Goal: Task Accomplishment & Management: Manage account settings

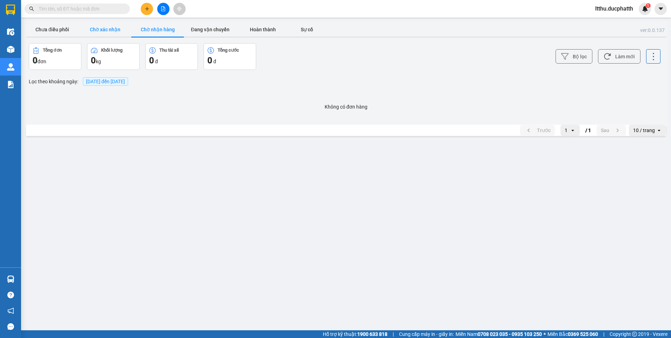
click at [98, 28] on button "Chờ xác nhận" at bounding box center [105, 29] width 53 height 14
click at [57, 32] on button "Chưa điều phối" at bounding box center [52, 29] width 53 height 14
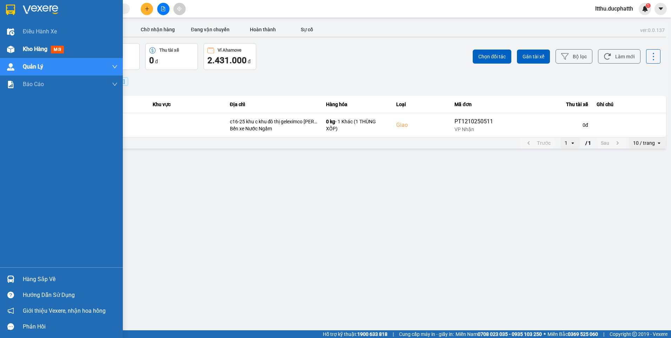
click at [36, 46] on span "Kho hàng" at bounding box center [35, 49] width 25 height 7
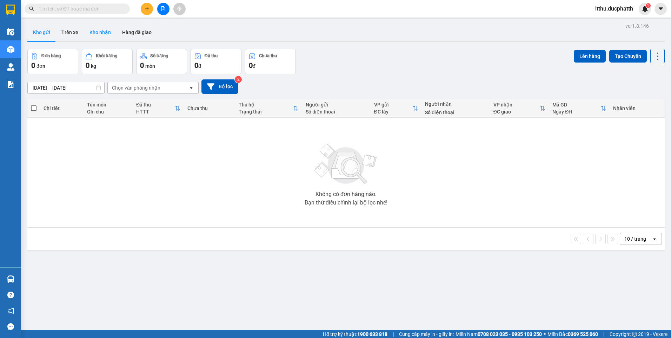
click at [98, 32] on button "Kho nhận" at bounding box center [100, 32] width 33 height 17
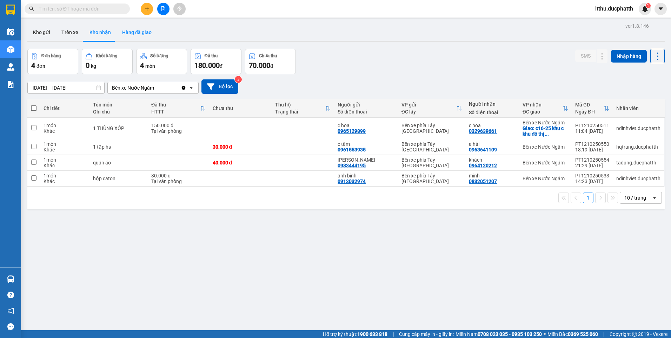
click at [142, 33] on button "Hàng đã giao" at bounding box center [137, 32] width 41 height 17
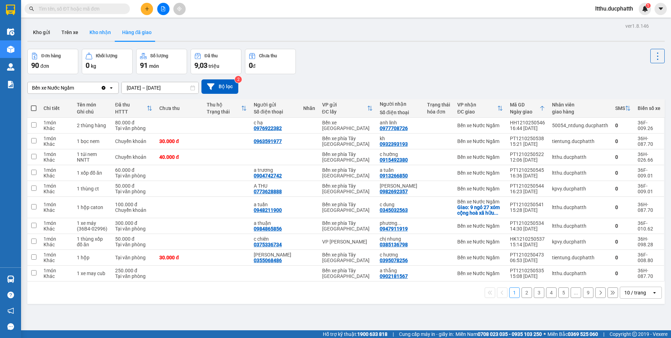
click at [98, 26] on button "Kho nhận" at bounding box center [100, 32] width 33 height 17
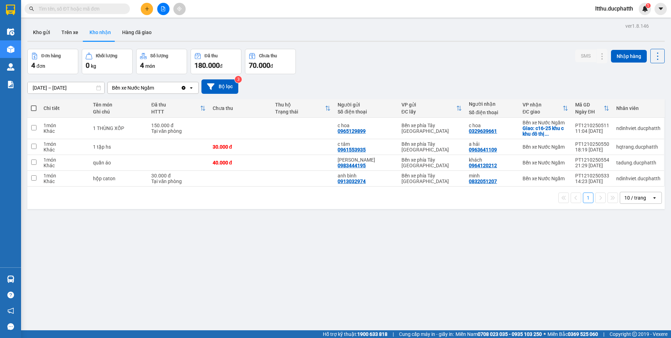
click at [45, 86] on input "11/10/2025 – 13/10/2025" at bounding box center [66, 87] width 77 height 11
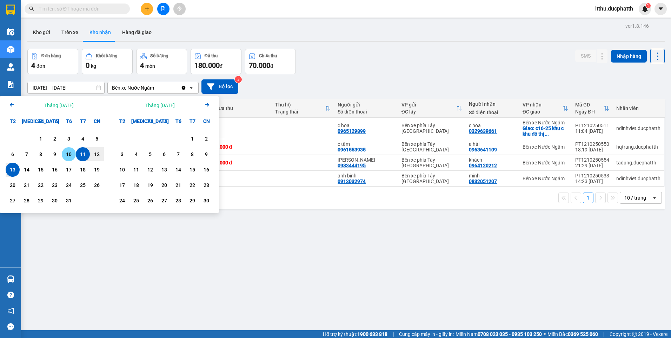
click at [68, 155] on div "10" at bounding box center [69, 154] width 10 height 8
click at [16, 172] on div "13" at bounding box center [13, 169] width 10 height 8
type input "[DATE] – [DATE]"
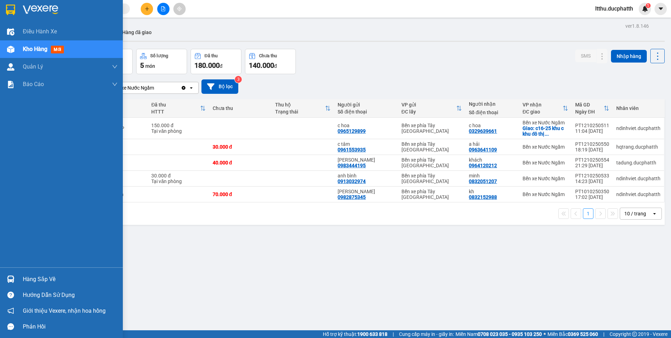
click at [53, 283] on div "Hàng sắp về" at bounding box center [70, 279] width 95 height 11
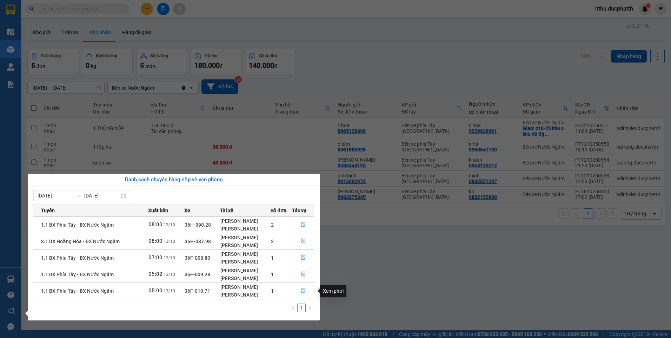
click at [303, 290] on icon "file-done" at bounding box center [303, 290] width 4 height 5
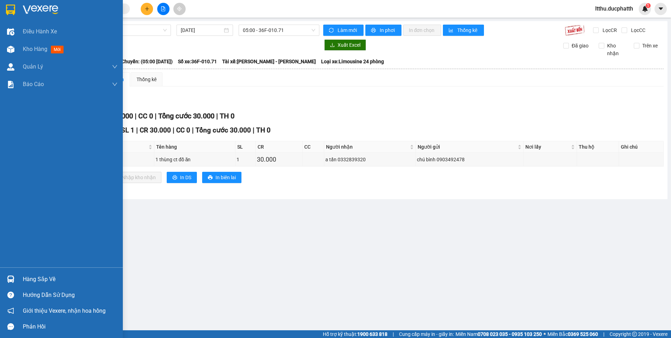
drag, startPoint x: 36, startPoint y: 279, endPoint x: 53, endPoint y: 274, distance: 18.3
click at [37, 279] on div "Hàng sắp về" at bounding box center [70, 279] width 95 height 11
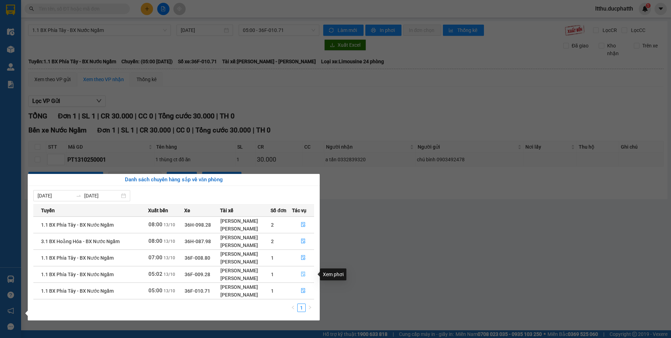
click at [302, 275] on icon "file-done" at bounding box center [303, 273] width 5 height 5
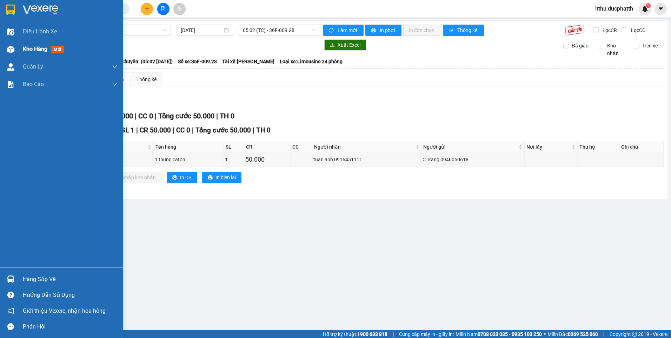
click at [41, 51] on span "Kho hàng" at bounding box center [35, 49] width 25 height 7
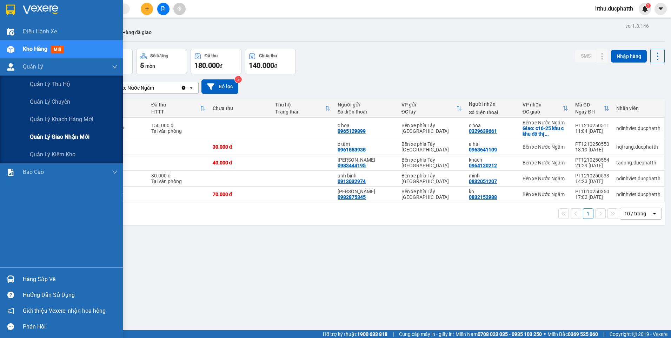
click at [78, 142] on div "Quản lý giao nhận mới" at bounding box center [74, 137] width 88 height 18
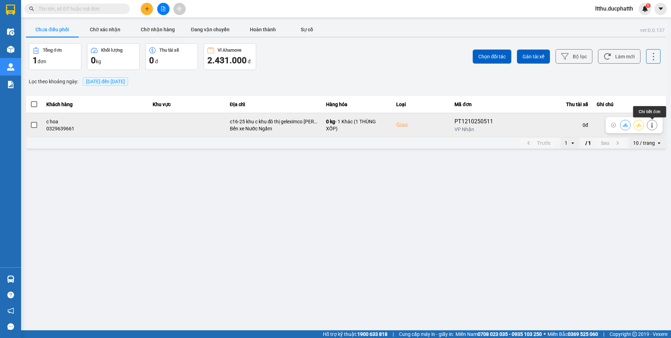
click at [650, 125] on icon at bounding box center [652, 125] width 5 height 5
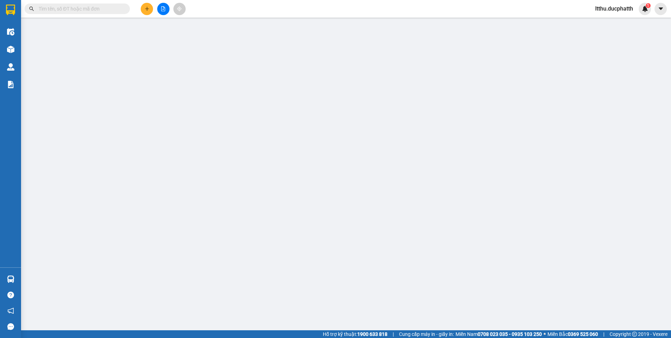
type input "0965129899"
type input "c hoa"
type input "0329639661"
type input "c hoa"
checkbox input "true"
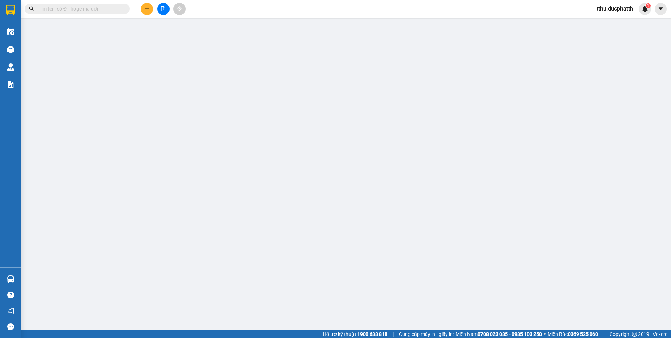
type input "c16-25 khu c khu đô thị geleximco lê trọng tấn hà đông"
type input "0"
type input "150.000"
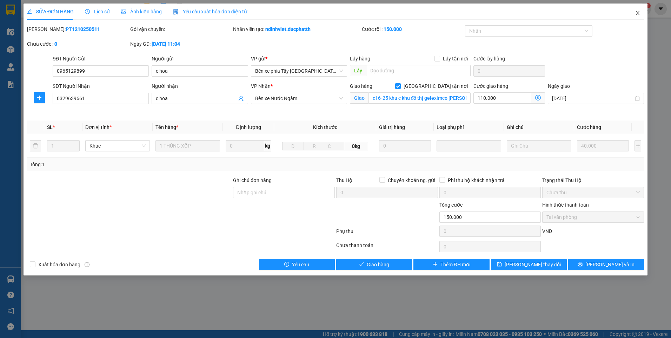
click at [641, 13] on span "Close" at bounding box center [638, 14] width 20 height 20
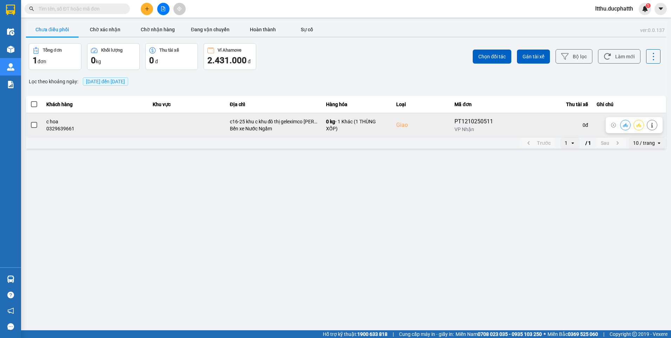
click at [626, 128] on button at bounding box center [626, 125] width 10 height 12
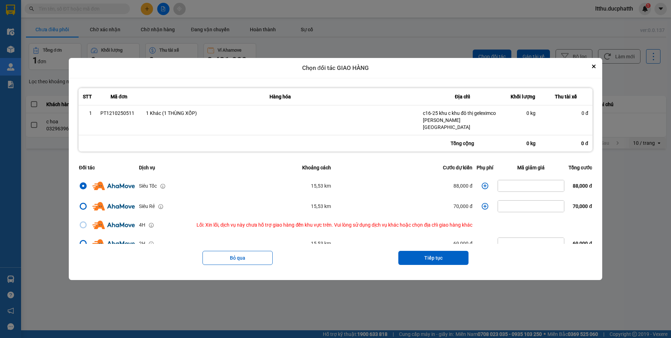
click at [483, 184] on icon "dialog" at bounding box center [485, 185] width 7 height 7
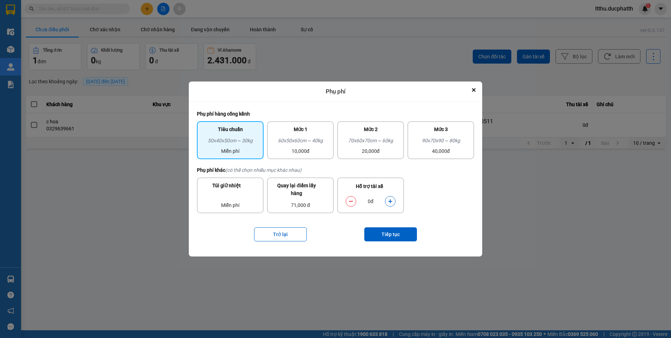
click at [390, 199] on icon "dialog" at bounding box center [390, 201] width 5 height 5
drag, startPoint x: 390, startPoint y: 199, endPoint x: 381, endPoint y: 229, distance: 31.9
click at [381, 229] on button "Tiếp tục" at bounding box center [390, 234] width 53 height 14
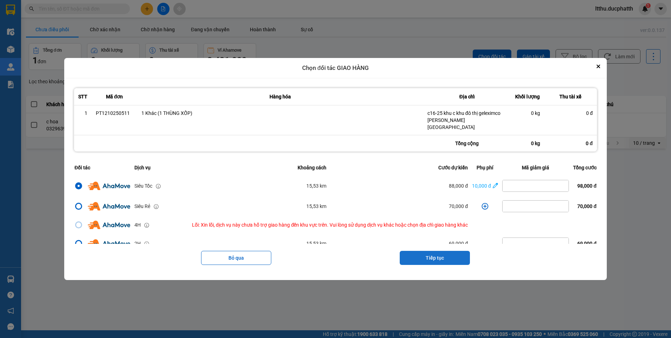
click at [448, 254] on button "Tiếp tục" at bounding box center [435, 258] width 70 height 14
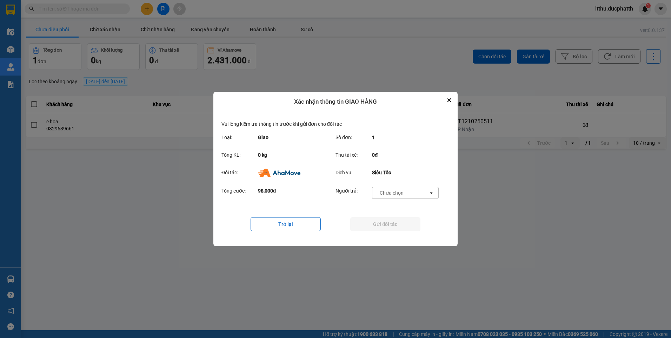
click at [407, 196] on div "-- Chưa chọn --" at bounding box center [392, 192] width 32 height 7
click at [391, 233] on span "Ví Ahamove" at bounding box center [391, 233] width 28 height 7
click at [396, 224] on button "Gửi đối tác" at bounding box center [385, 224] width 70 height 14
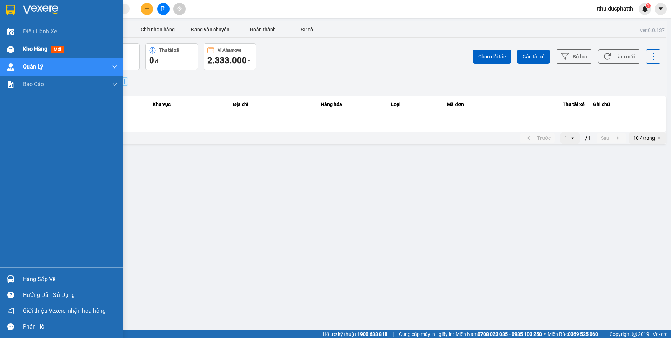
click at [35, 47] on span "Kho hàng" at bounding box center [35, 49] width 25 height 7
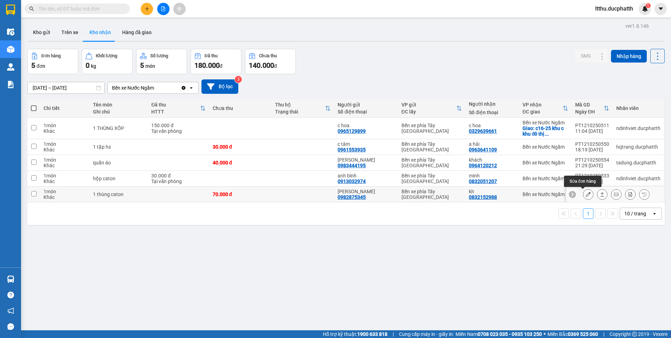
click at [586, 196] on icon at bounding box center [588, 194] width 5 height 5
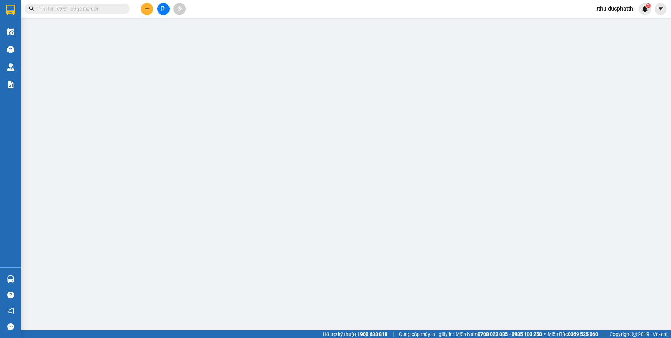
type input "0982875345"
type input "anh Lâm"
type input "0832152988"
type input "kh"
type input "0"
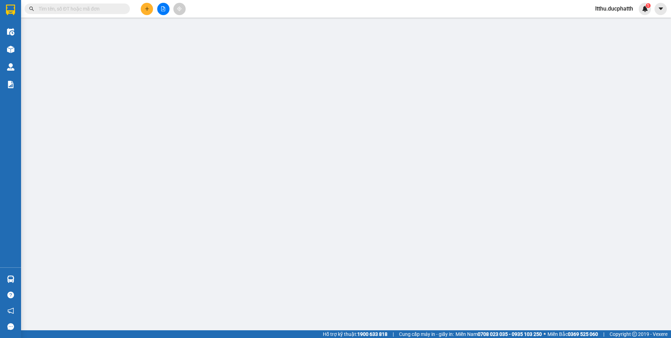
type input "70.000"
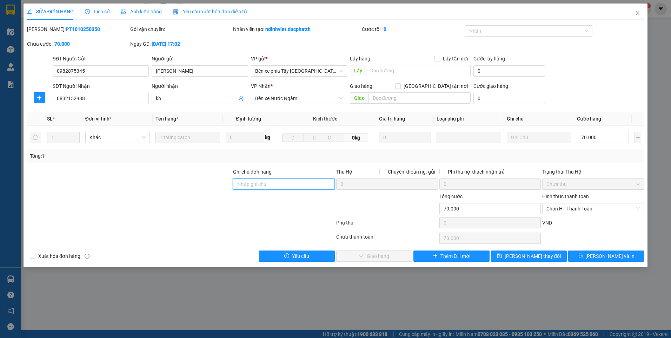
click at [277, 189] on input "Ghi chú đơn hàng" at bounding box center [284, 183] width 102 height 11
click at [595, 207] on span "Chọn HT Thanh Toán" at bounding box center [593, 208] width 93 height 11
type input "CK 13/10 NGUYEN TUAN DUNG 8H08"
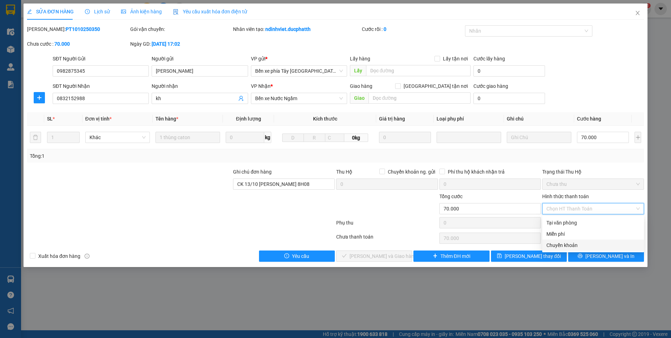
click at [572, 245] on div "Chuyển khoản" at bounding box center [593, 245] width 93 height 8
type input "0"
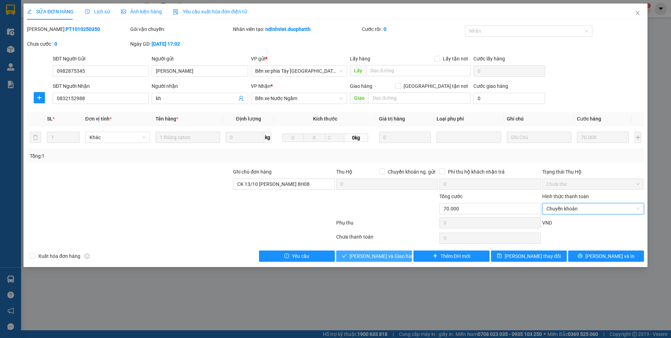
click at [376, 254] on span "Lưu và Giao hàng" at bounding box center [383, 256] width 67 height 8
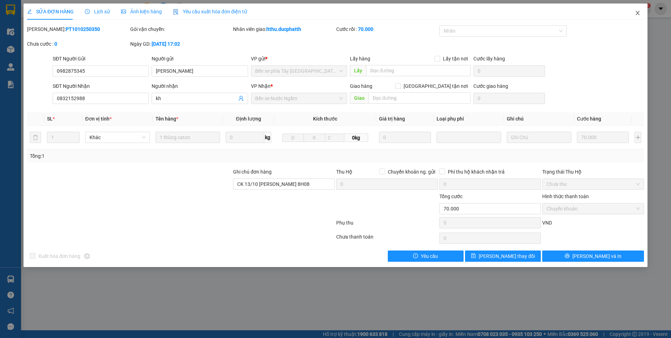
click at [640, 18] on span "Close" at bounding box center [638, 14] width 20 height 20
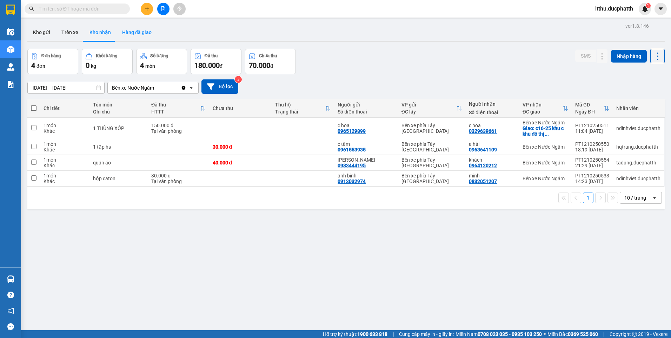
click at [150, 33] on button "Hàng đã giao" at bounding box center [137, 32] width 41 height 17
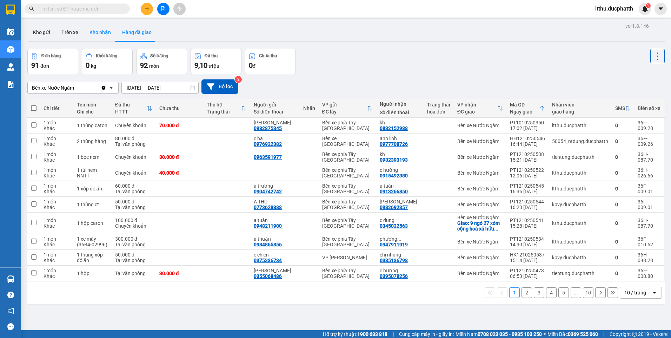
click at [88, 38] on button "Kho nhận" at bounding box center [100, 32] width 33 height 17
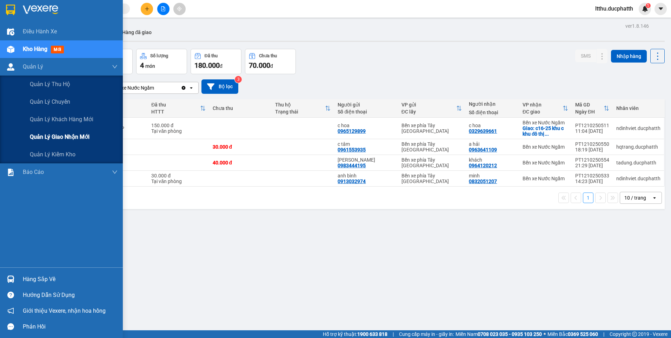
click at [61, 137] on span "Quản lý giao nhận mới" at bounding box center [60, 136] width 60 height 9
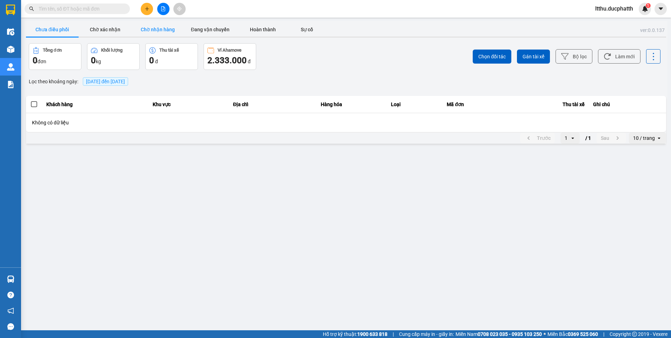
click at [170, 31] on button "Chờ nhận hàng" at bounding box center [157, 29] width 53 height 14
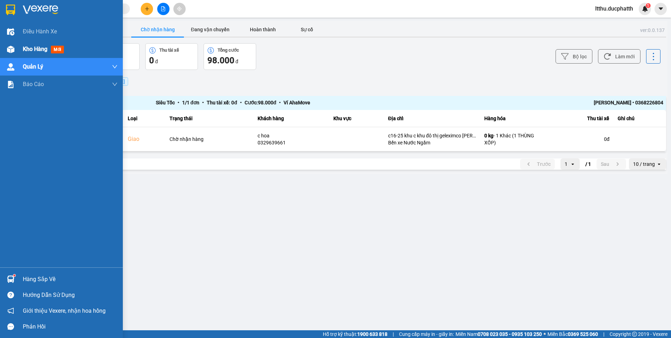
click at [19, 52] on div "Kho hàng mới" at bounding box center [61, 49] width 123 height 18
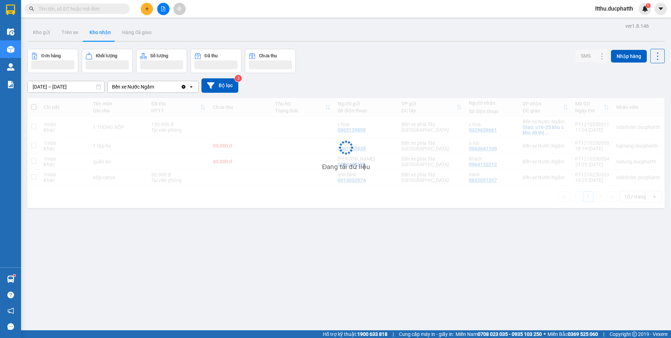
click at [114, 9] on input "text" at bounding box center [80, 9] width 83 height 8
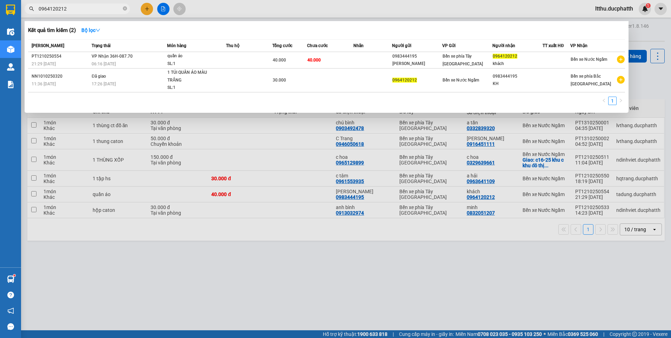
type input "0964120212"
click at [344, 278] on div at bounding box center [335, 169] width 671 height 338
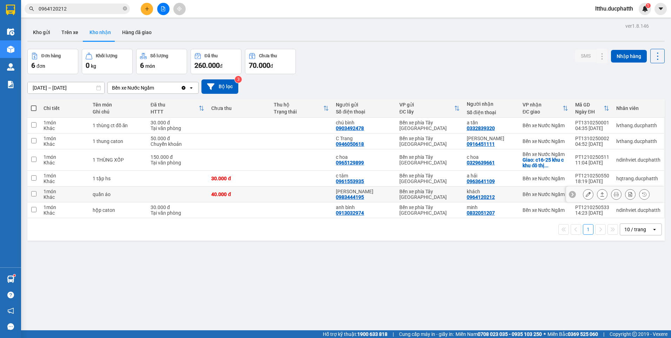
click at [586, 196] on icon at bounding box center [588, 194] width 5 height 5
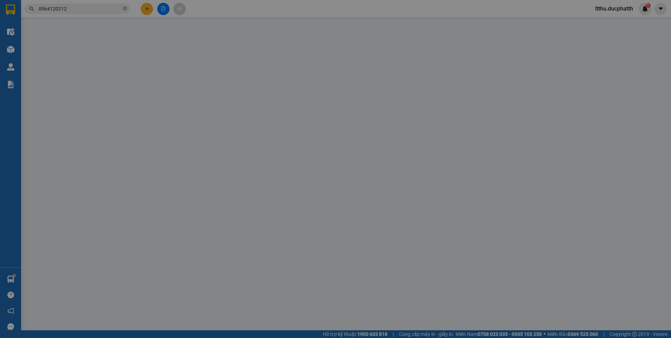
type input "0983444195"
type input "c Hà"
type input "0964120212"
type input "khách"
type input "0"
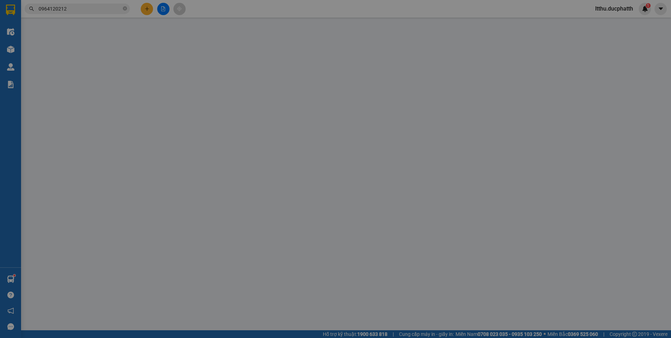
type input "40.000"
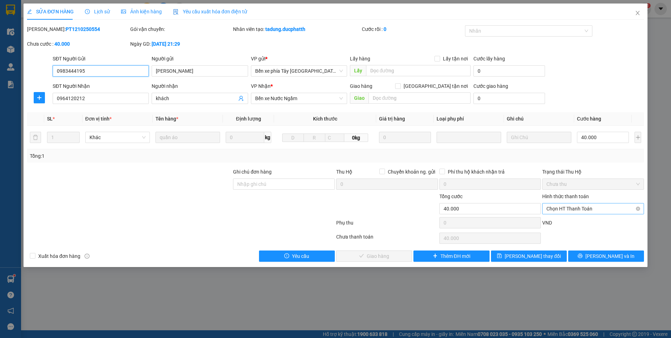
click at [588, 207] on span "Chọn HT Thanh Toán" at bounding box center [593, 208] width 93 height 11
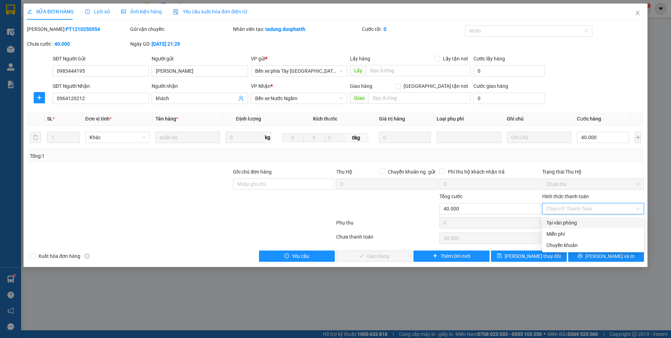
drag, startPoint x: 558, startPoint y: 224, endPoint x: 534, endPoint y: 218, distance: 24.5
click at [557, 223] on div "Tại văn phòng" at bounding box center [593, 223] width 93 height 8
type input "0"
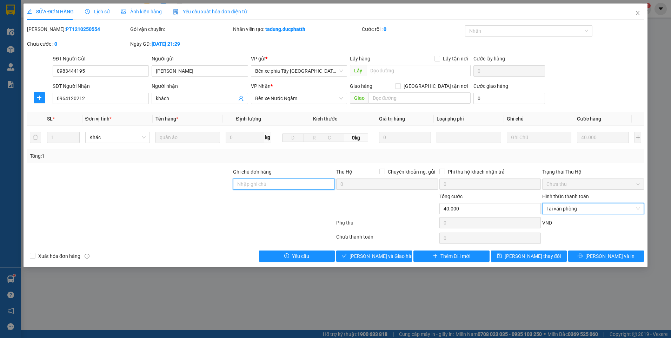
click at [249, 183] on input "Ghi chú đơn hàng" at bounding box center [284, 183] width 102 height 11
type input "TM"
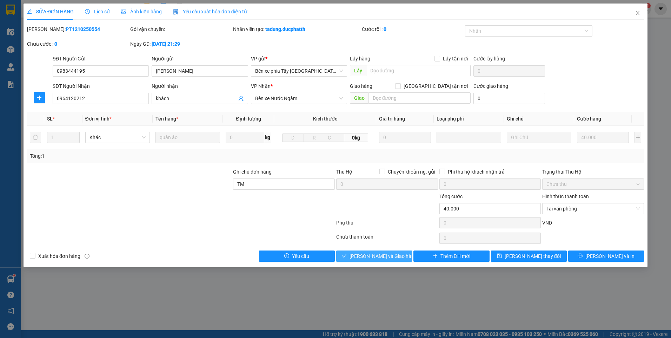
click at [382, 257] on span "Lưu và Giao hàng" at bounding box center [383, 256] width 67 height 8
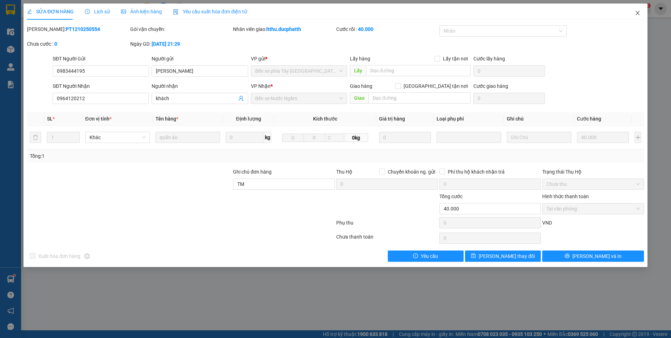
click at [640, 15] on icon "close" at bounding box center [638, 13] width 6 height 6
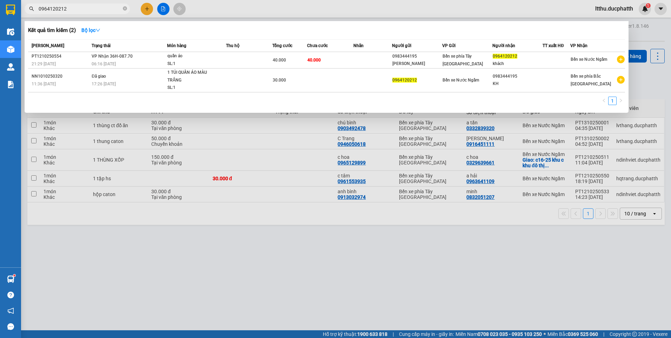
click at [84, 10] on input "0964120212" at bounding box center [80, 9] width 83 height 8
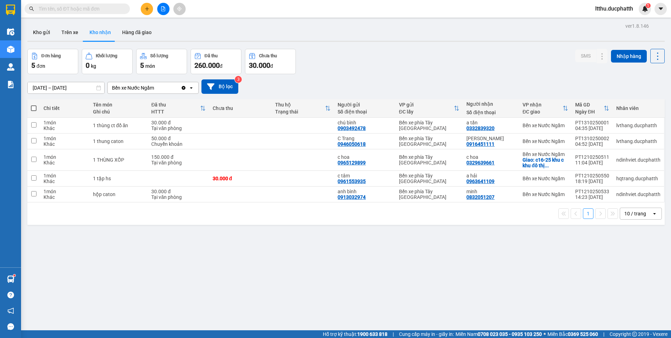
click at [400, 58] on div "Đơn hàng 5 đơn Khối lượng 0 kg Số lượng 5 món Đã thu 260.000 đ Chưa thu 30.000 …" at bounding box center [345, 61] width 637 height 25
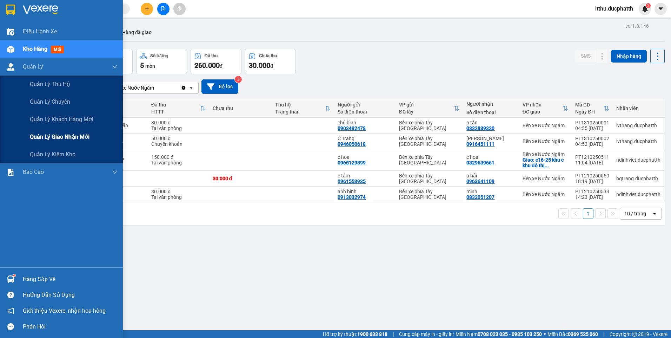
click at [53, 136] on span "Quản lý giao nhận mới" at bounding box center [60, 136] width 60 height 9
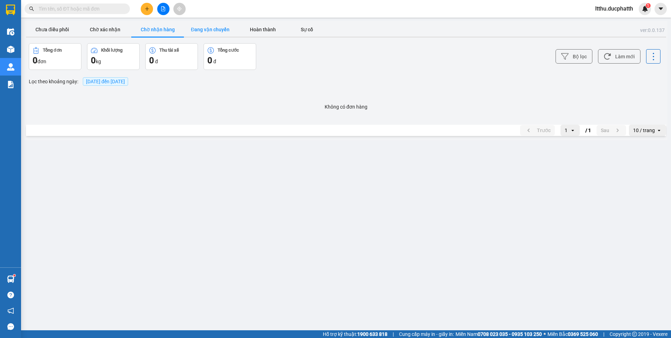
click at [217, 27] on button "Đang vận chuyển" at bounding box center [210, 29] width 53 height 14
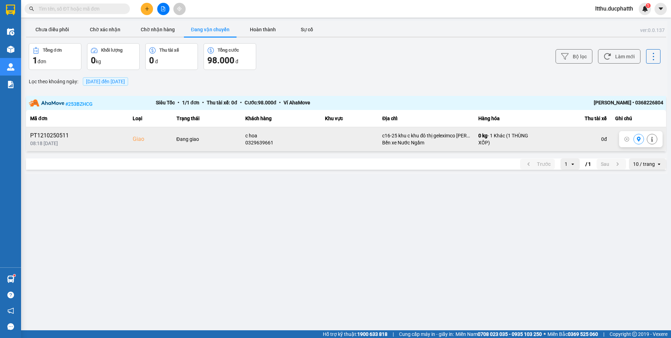
click at [637, 138] on icon at bounding box center [638, 139] width 5 height 5
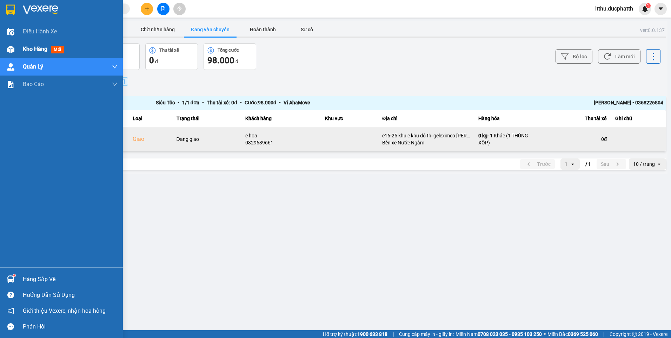
click at [11, 51] on img at bounding box center [10, 49] width 7 height 7
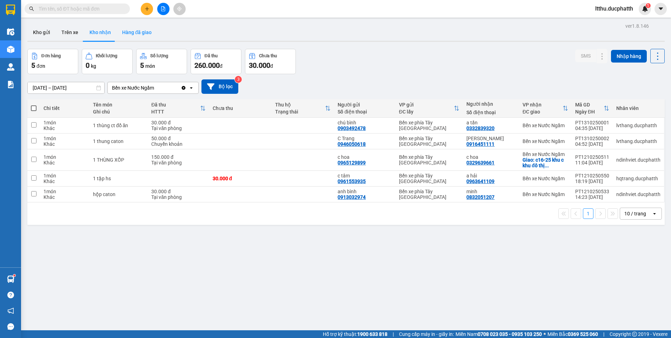
click at [148, 37] on button "Hàng đã giao" at bounding box center [137, 32] width 41 height 17
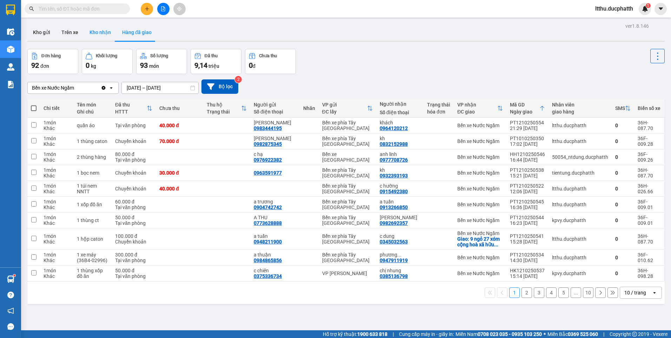
click at [98, 35] on button "Kho nhận" at bounding box center [100, 32] width 33 height 17
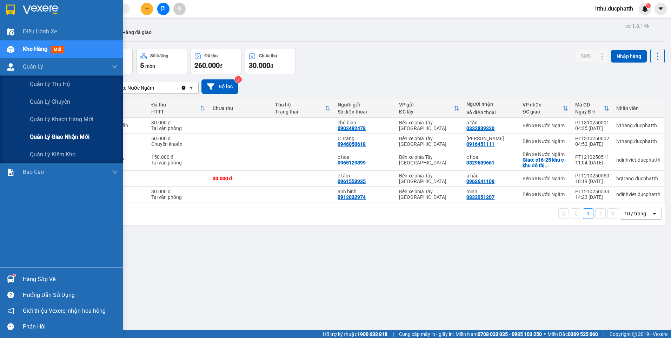
click at [61, 139] on span "Quản lý giao nhận mới" at bounding box center [60, 136] width 60 height 9
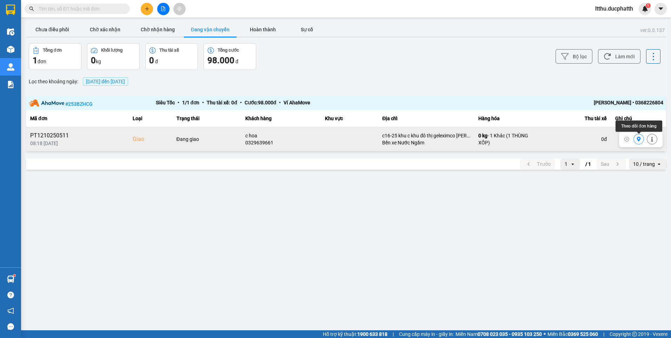
click at [639, 142] on button at bounding box center [639, 139] width 10 height 12
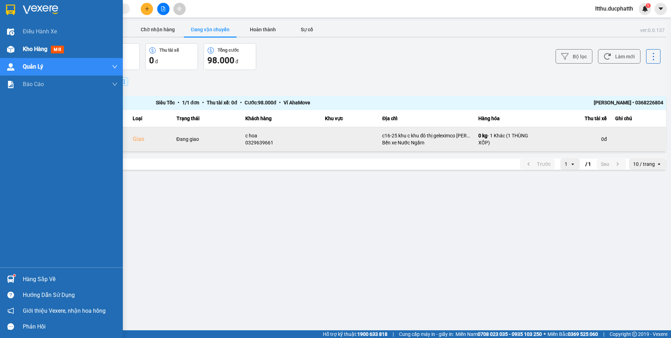
click at [18, 45] on div "Kho hàng mới" at bounding box center [61, 49] width 123 height 18
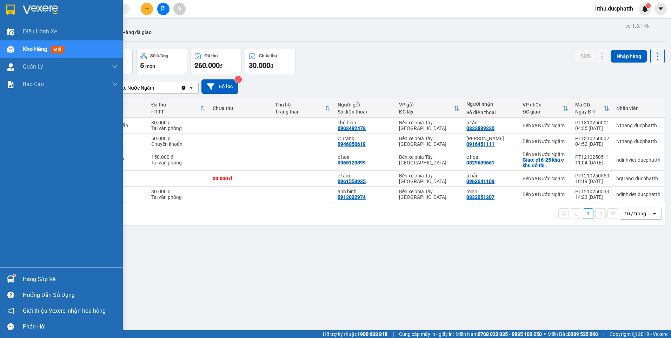
click at [37, 278] on div "Hàng sắp về" at bounding box center [70, 279] width 95 height 11
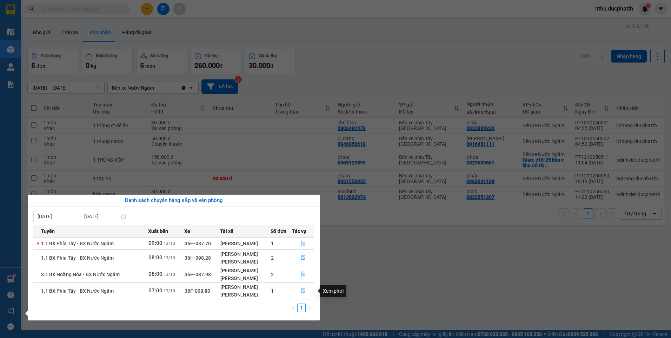
click at [305, 290] on icon "file-done" at bounding box center [303, 290] width 5 height 5
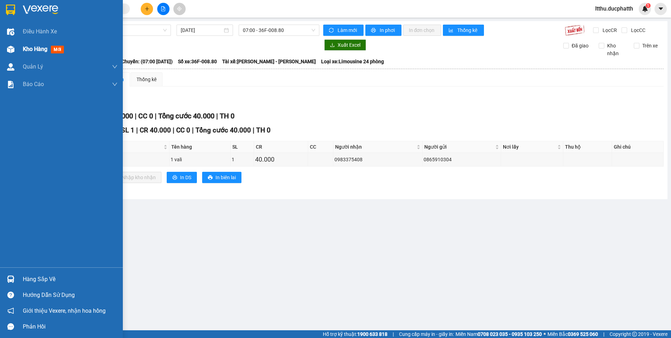
click at [47, 53] on div "Kho hàng mới" at bounding box center [45, 49] width 44 height 9
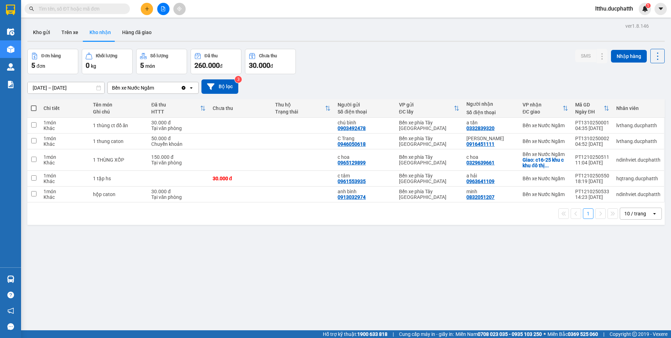
click at [87, 9] on input "text" at bounding box center [80, 9] width 83 height 8
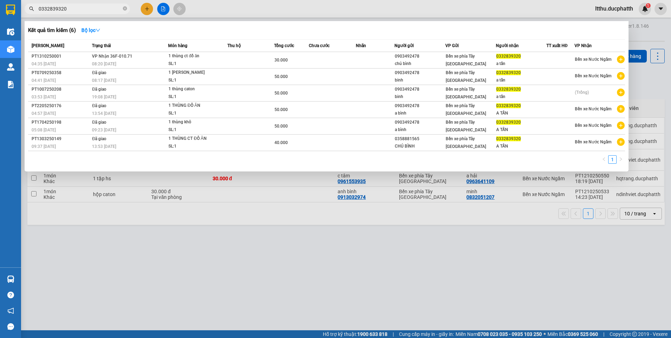
click at [352, 293] on div at bounding box center [335, 169] width 671 height 338
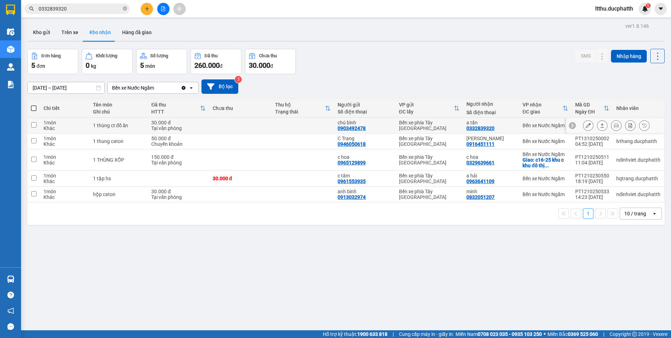
click at [600, 127] on icon at bounding box center [602, 125] width 5 height 5
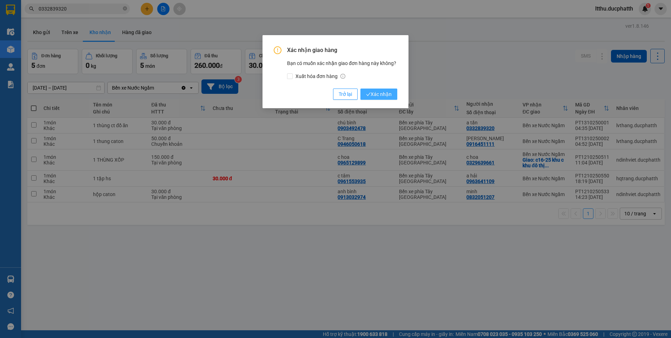
click at [372, 91] on span "Xác nhận" at bounding box center [379, 94] width 26 height 8
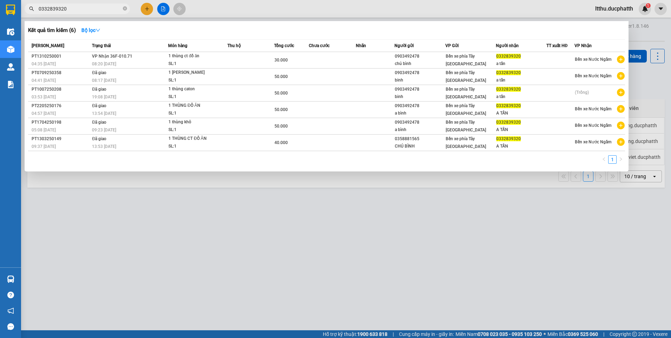
click at [85, 12] on input "0332839320" at bounding box center [80, 9] width 83 height 8
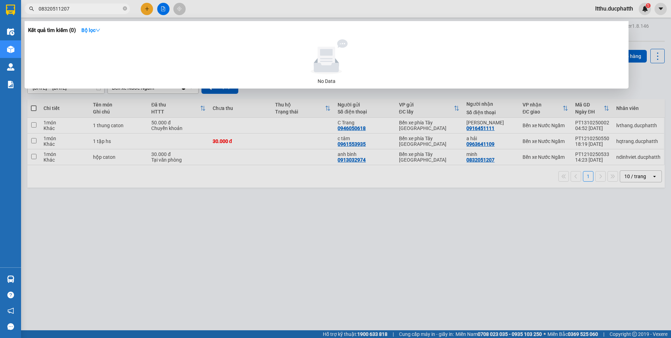
type input "08320511207"
click at [370, 227] on div at bounding box center [335, 169] width 671 height 338
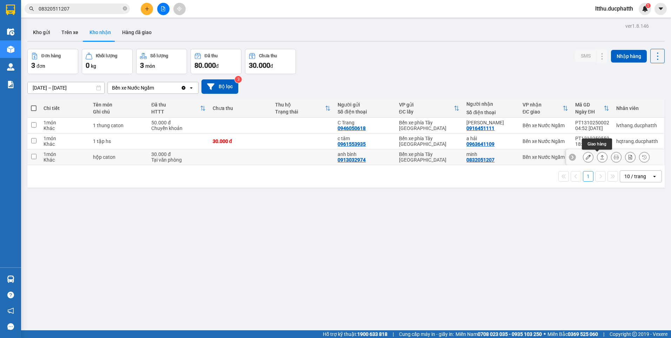
click at [597, 157] on button at bounding box center [602, 157] width 10 height 12
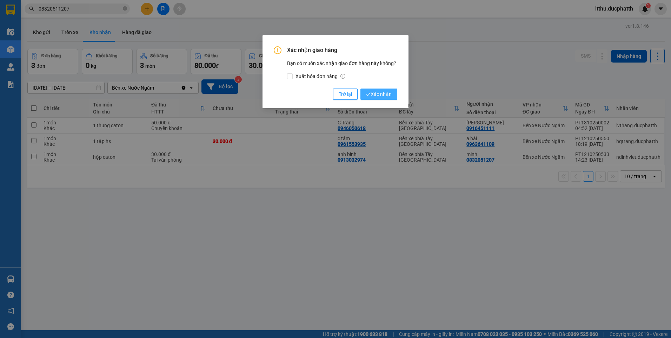
click at [381, 90] on button "Xác nhận" at bounding box center [379, 93] width 37 height 11
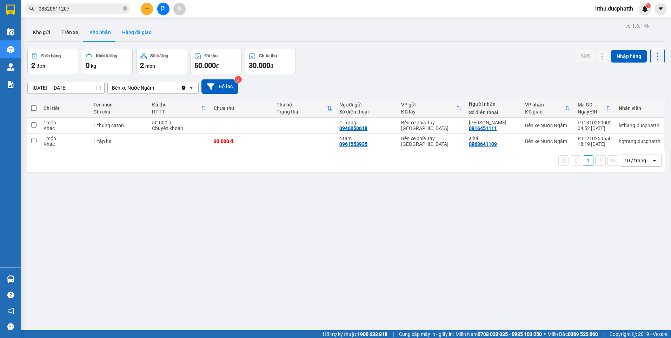
click at [128, 33] on button "Hàng đã giao" at bounding box center [137, 32] width 41 height 17
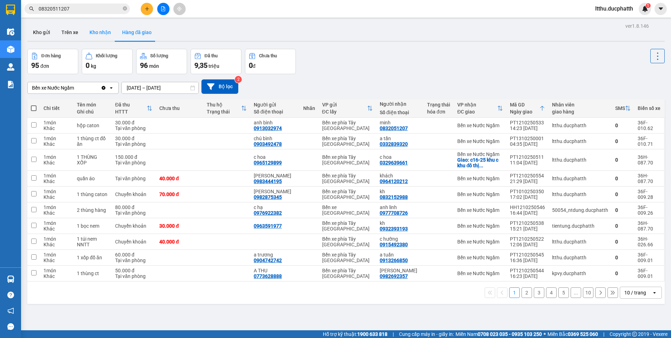
click at [98, 31] on button "Kho nhận" at bounding box center [100, 32] width 33 height 17
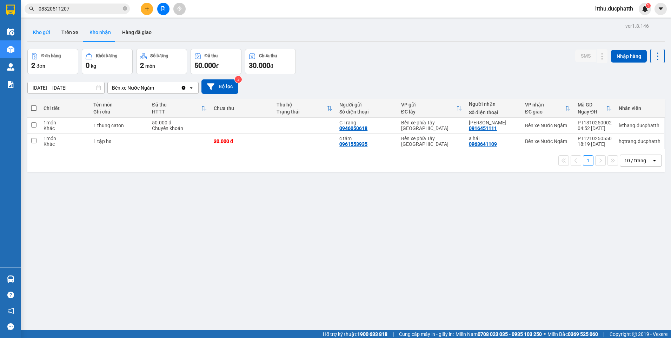
click at [46, 30] on button "Kho gửi" at bounding box center [41, 32] width 28 height 17
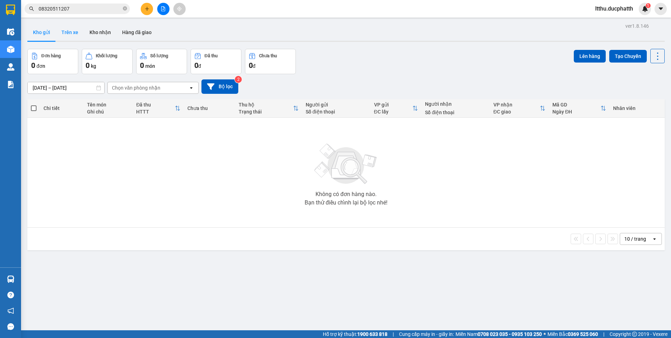
click at [71, 37] on button "Trên xe" at bounding box center [70, 32] width 28 height 17
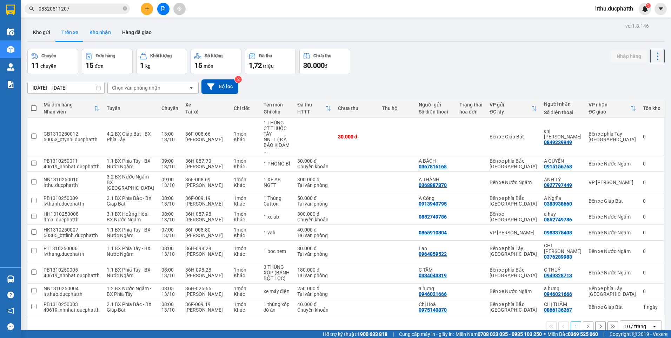
click at [93, 37] on button "Kho nhận" at bounding box center [100, 32] width 33 height 17
type input "10/10/2025 – 13/10/2025"
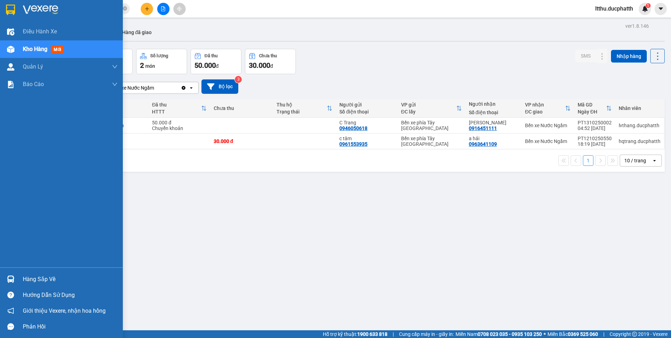
click at [21, 281] on div "Hàng sắp về" at bounding box center [61, 279] width 123 height 16
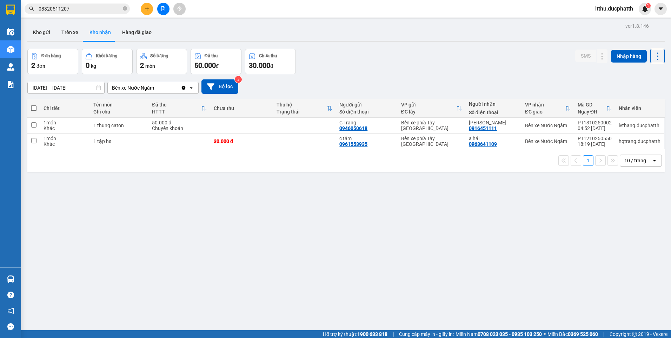
click at [545, 246] on section "Kết quả tìm kiếm ( 0 ) Bộ lọc No Data 08320511207 ltthu.ducphatth 1 Điều hành x…" at bounding box center [335, 169] width 671 height 338
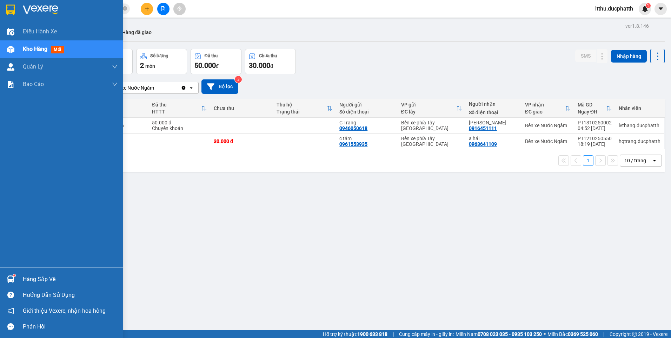
click at [31, 278] on div "Hàng sắp về" at bounding box center [70, 279] width 95 height 11
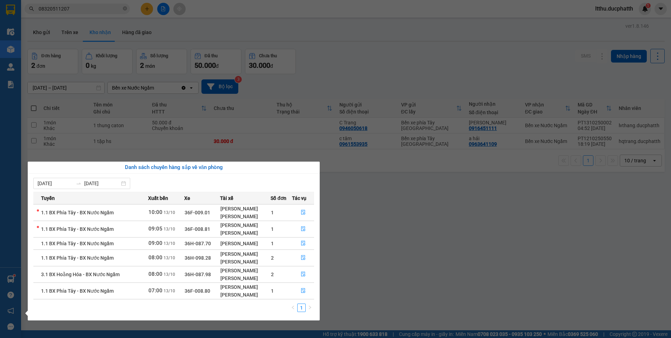
click at [430, 310] on section "Kết quả tìm kiếm ( 0 ) Bộ lọc No Data 08320511207 ltthu.ducphatth 1 Điều hành x…" at bounding box center [335, 169] width 671 height 338
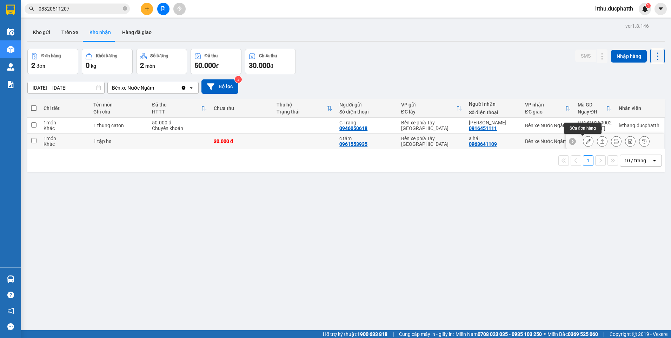
click at [586, 140] on icon at bounding box center [588, 141] width 5 height 5
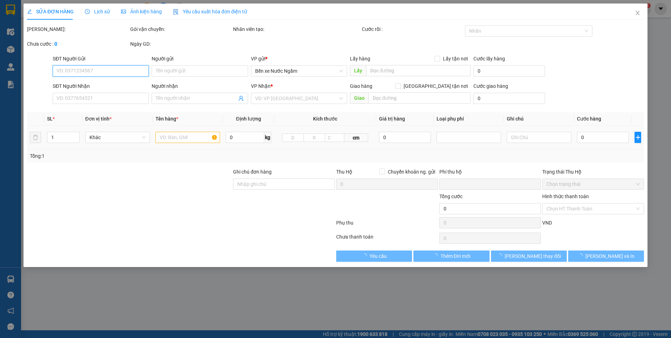
type input "0961553935"
type input "c tâm"
type input "0963641109"
type input "a hải"
type input "0"
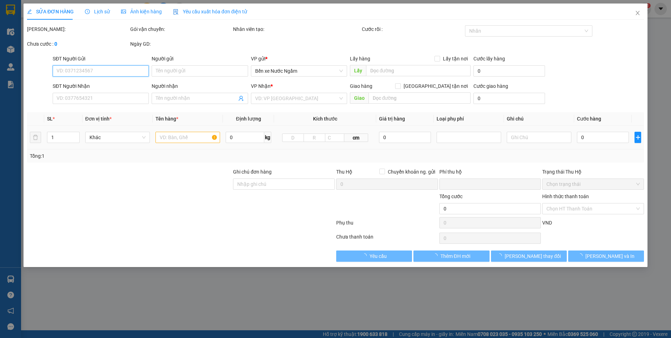
type input "30.000"
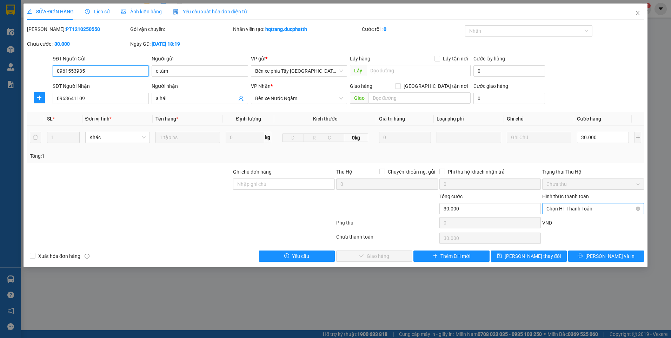
click at [568, 203] on div "Chọn HT Thanh Toán" at bounding box center [593, 208] width 102 height 11
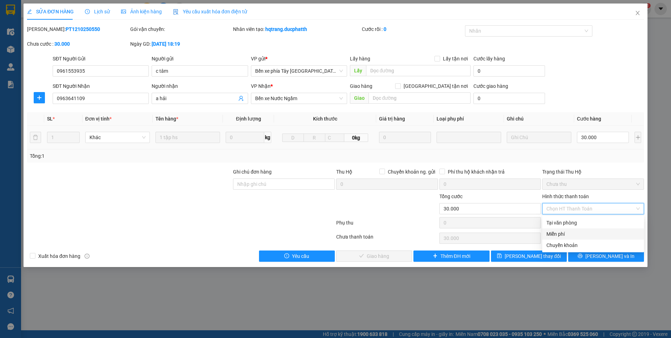
click at [562, 228] on div "Miễn phí" at bounding box center [593, 233] width 102 height 11
type input "0"
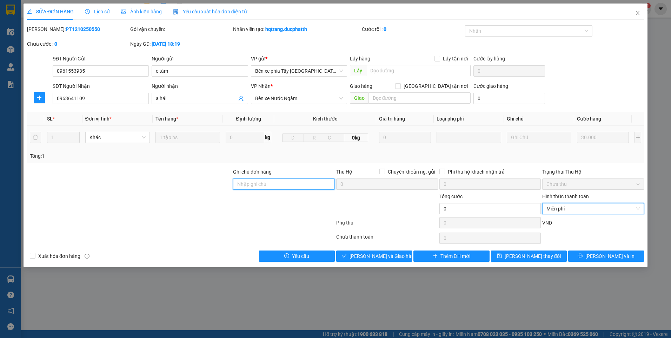
click at [290, 183] on input "Ghi chú đơn hàng" at bounding box center [284, 183] width 102 height 11
type input "TM"
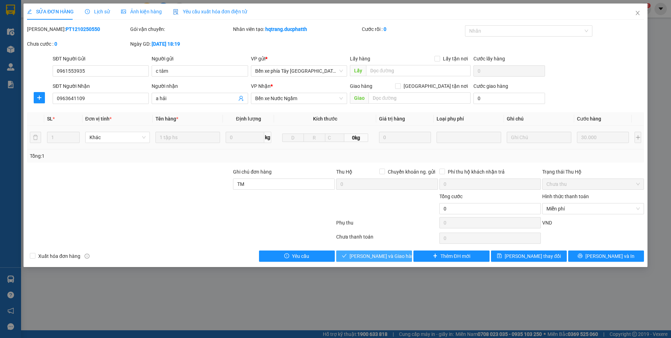
click at [377, 260] on button "Lưu và Giao hàng" at bounding box center [374, 255] width 76 height 11
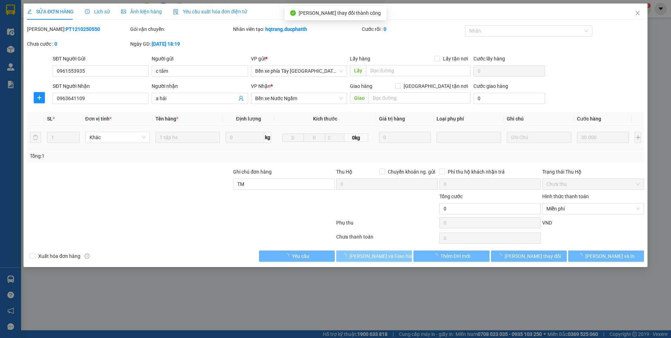
type input "0"
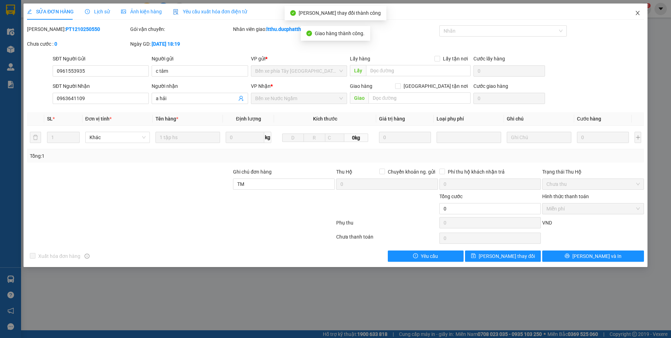
click at [635, 14] on icon "close" at bounding box center [638, 13] width 6 height 6
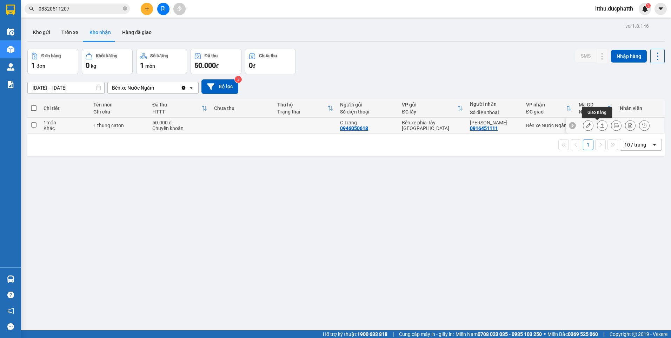
click at [600, 125] on icon at bounding box center [602, 125] width 5 height 5
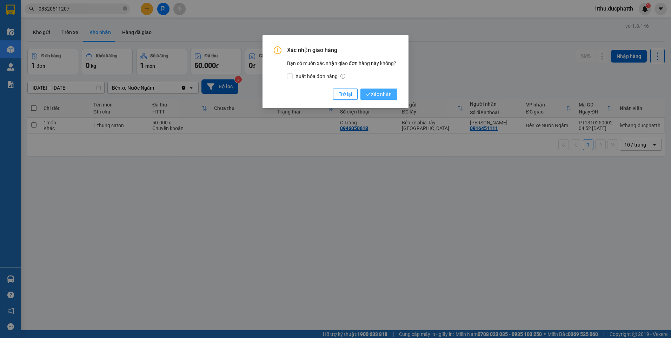
click at [381, 95] on span "Xác nhận" at bounding box center [379, 94] width 26 height 8
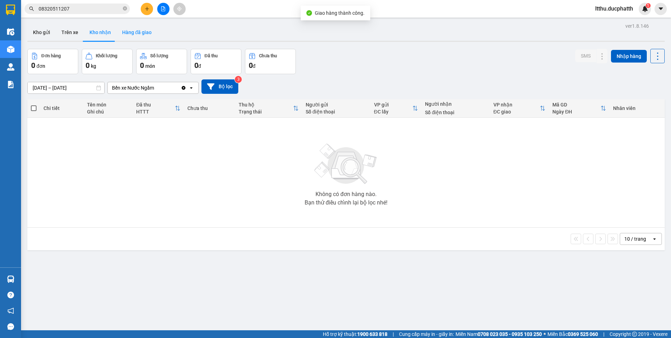
click at [134, 34] on button "Hàng đã giao" at bounding box center [137, 32] width 41 height 17
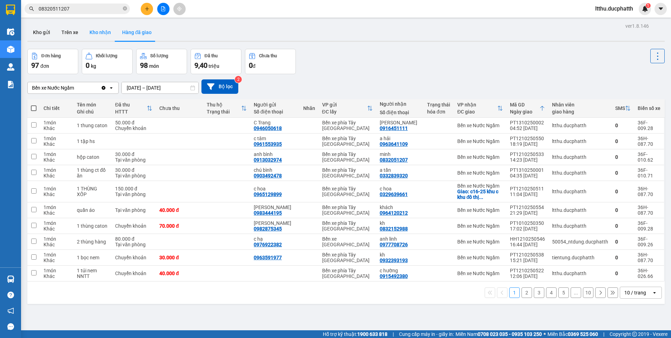
click at [108, 36] on button "Kho nhận" at bounding box center [100, 32] width 33 height 17
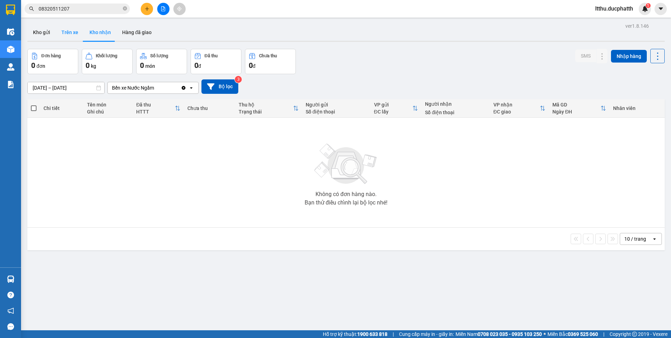
click at [68, 35] on button "Trên xe" at bounding box center [70, 32] width 28 height 17
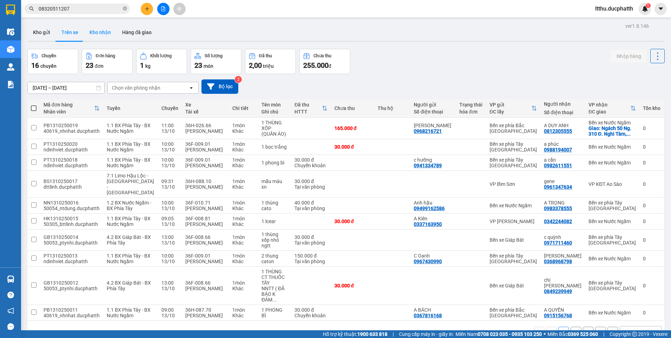
click at [100, 36] on button "Kho nhận" at bounding box center [100, 32] width 33 height 17
type input "10/10/2025 – 13/10/2025"
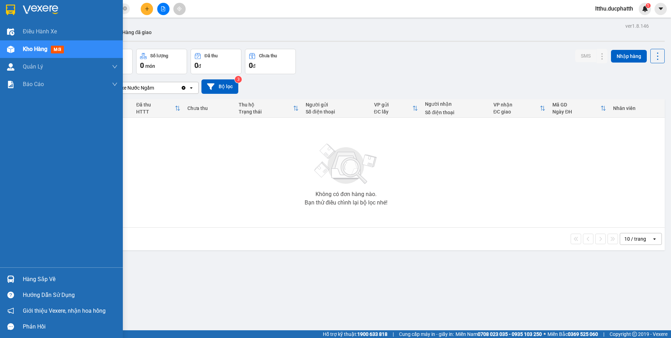
click at [35, 286] on div "Hàng sắp về" at bounding box center [61, 279] width 123 height 16
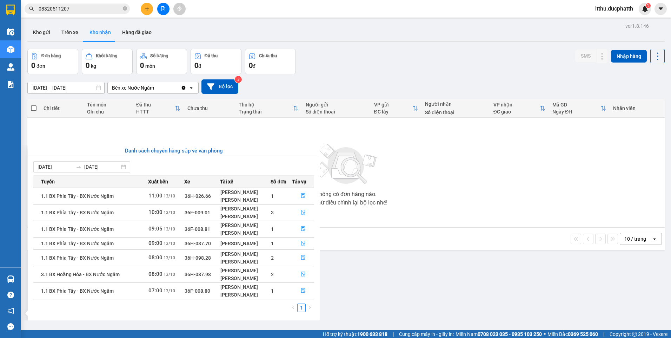
click at [449, 232] on section "Kết quả tìm kiếm ( 0 ) Bộ lọc No Data 08320511207 ltthu.ducphatth 1 Điều hành x…" at bounding box center [335, 169] width 671 height 338
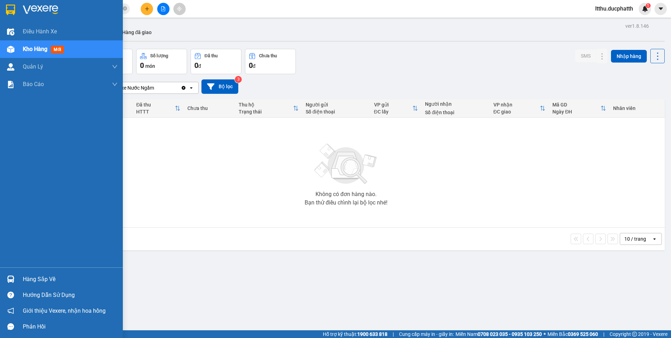
click at [45, 279] on div "Hàng sắp về" at bounding box center [70, 279] width 95 height 11
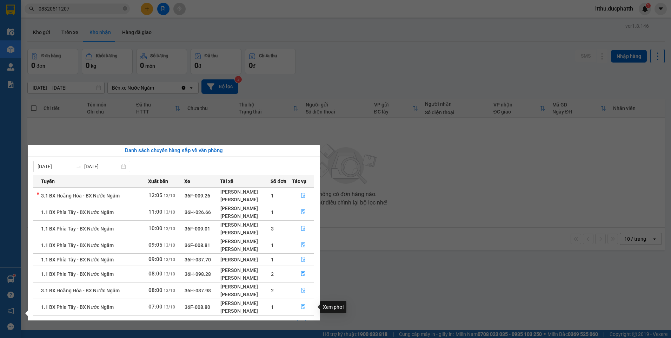
click at [305, 305] on icon "file-done" at bounding box center [303, 306] width 5 height 5
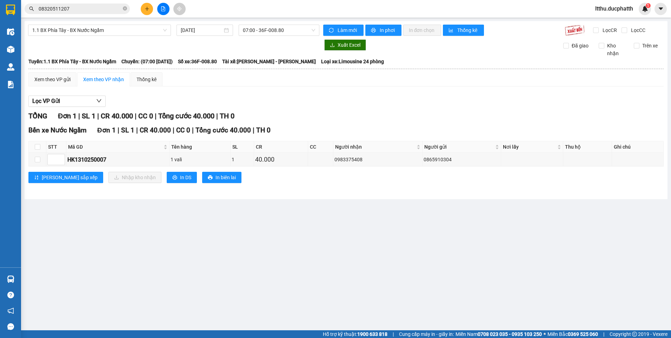
click at [29, 278] on main "1.1 BX Phía Tây - BX Nước Ngầm 13/10/2025 07:00 - 36F-008.80 Làm mới In phơi In…" at bounding box center [335, 165] width 671 height 330
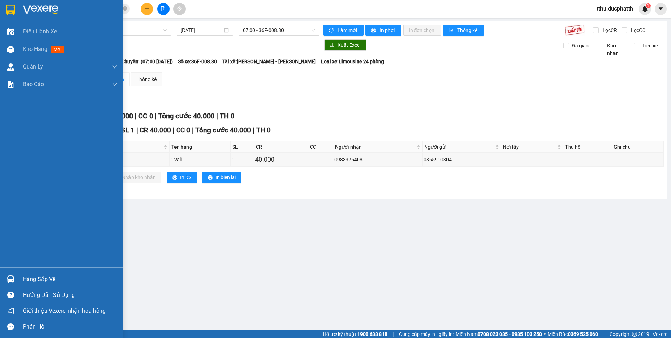
click at [17, 279] on div "Hàng sắp về" at bounding box center [61, 279] width 123 height 16
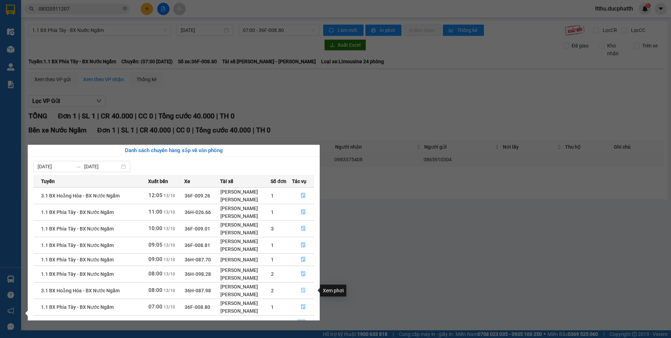
click at [299, 289] on button "button" at bounding box center [303, 290] width 22 height 11
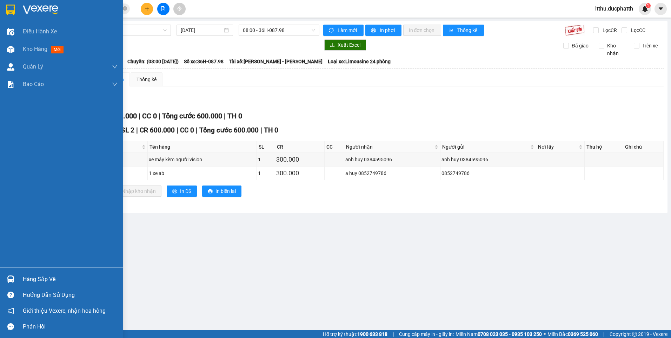
click at [42, 285] on div "Hàng sắp về" at bounding box center [61, 279] width 123 height 16
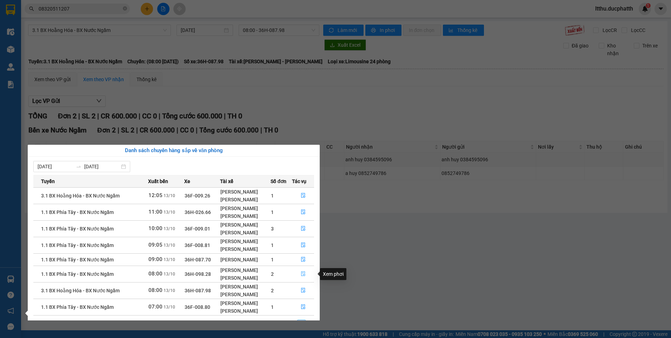
click at [305, 273] on icon "file-done" at bounding box center [303, 273] width 5 height 5
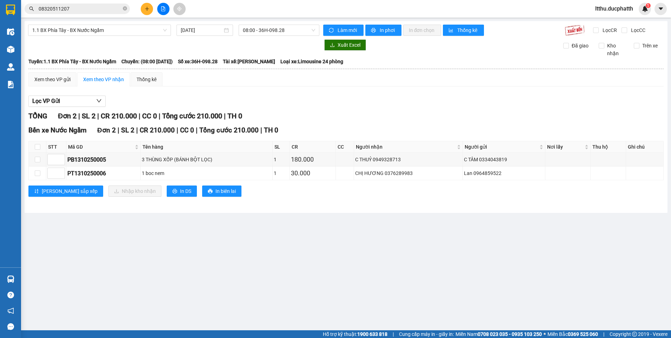
click at [56, 281] on main "1.1 BX Phía Tây - BX Nước Ngầm 13/10/2025 08:00 - 36H-098.28 Làm mới In phơi In…" at bounding box center [335, 165] width 671 height 330
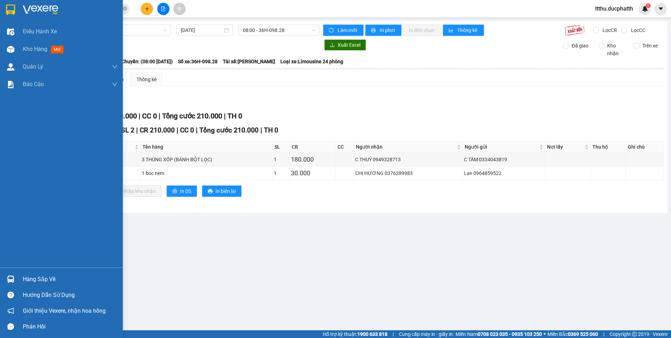
click at [25, 279] on div "Hàng sắp về" at bounding box center [70, 279] width 95 height 11
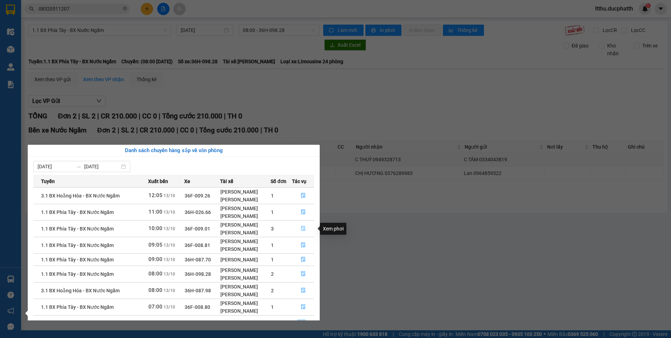
click at [302, 230] on icon "file-done" at bounding box center [303, 228] width 4 height 5
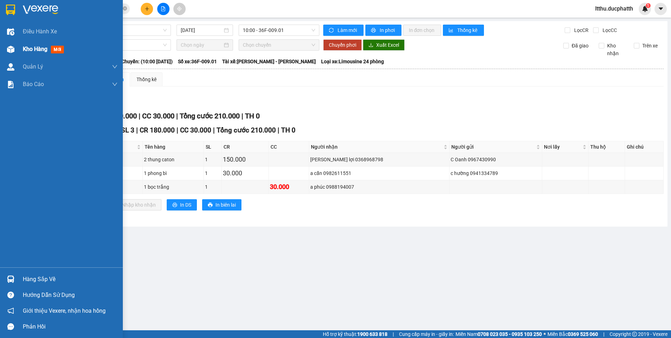
click at [34, 44] on div "Kho hàng mới" at bounding box center [70, 49] width 95 height 18
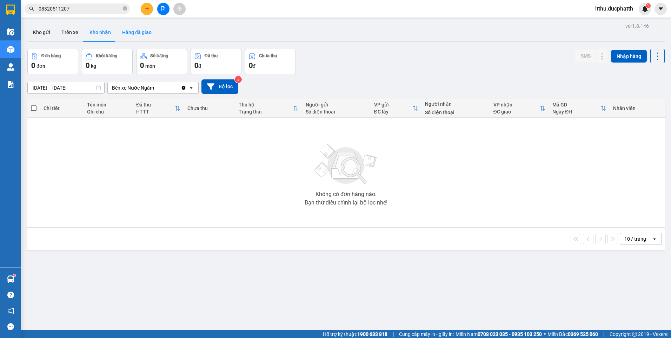
click at [127, 28] on button "Hàng đã giao" at bounding box center [137, 32] width 41 height 17
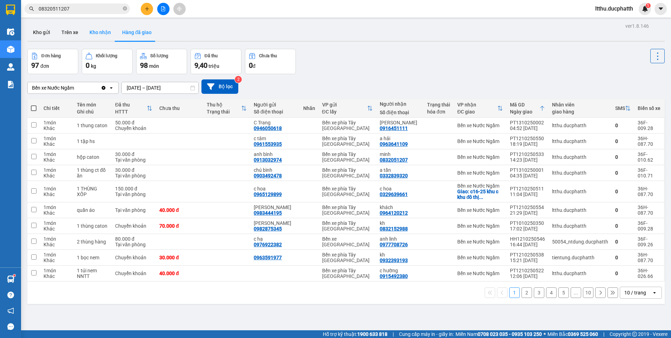
click at [108, 33] on button "Kho nhận" at bounding box center [100, 32] width 33 height 17
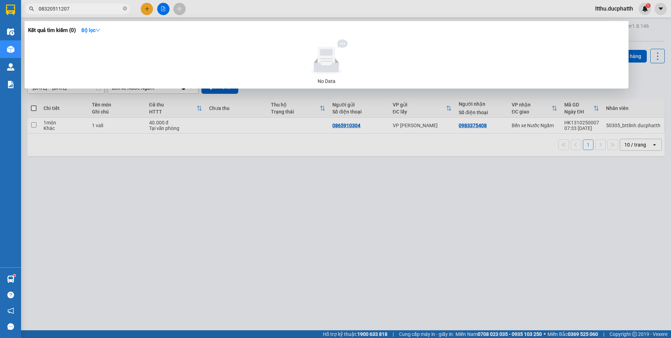
click at [90, 10] on input "08320511207" at bounding box center [80, 9] width 83 height 8
click at [290, 178] on div at bounding box center [335, 169] width 671 height 338
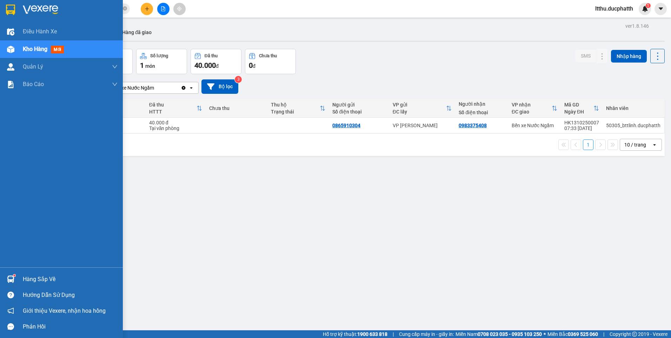
click at [42, 287] on div "Hướng dẫn sử dụng" at bounding box center [61, 295] width 123 height 16
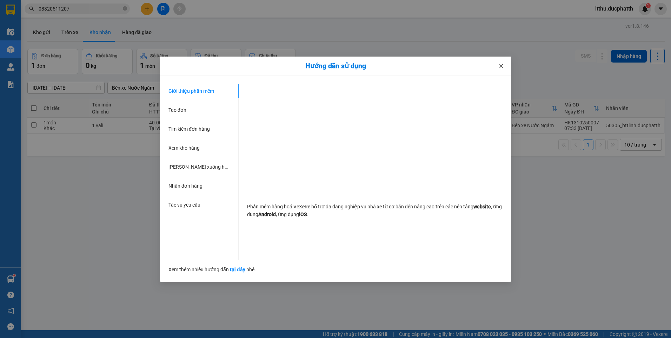
click at [502, 67] on icon "close" at bounding box center [501, 66] width 4 height 4
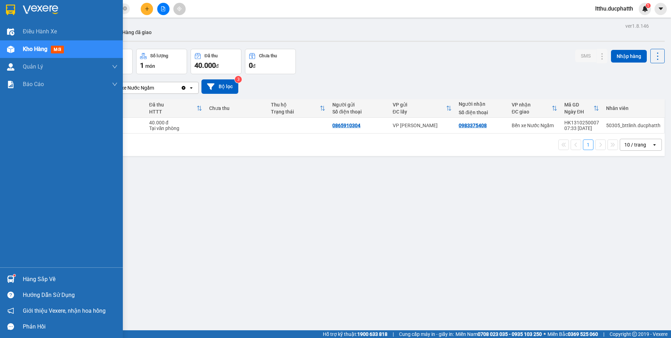
click at [43, 280] on div "Hàng sắp về" at bounding box center [70, 279] width 95 height 11
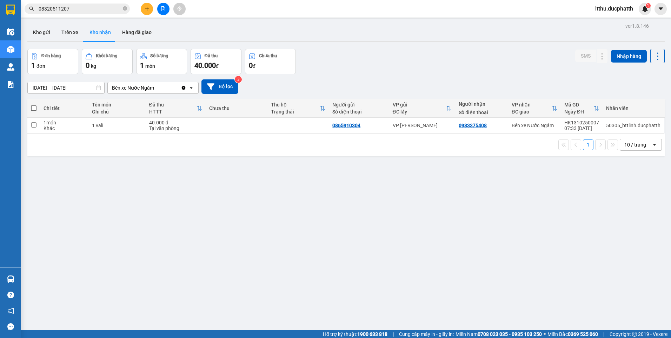
click at [427, 214] on section "Kết quả tìm kiếm ( 0 ) Bộ lọc No Data 08320511207 ltthu.ducphatth 1 Điều hành x…" at bounding box center [335, 169] width 671 height 338
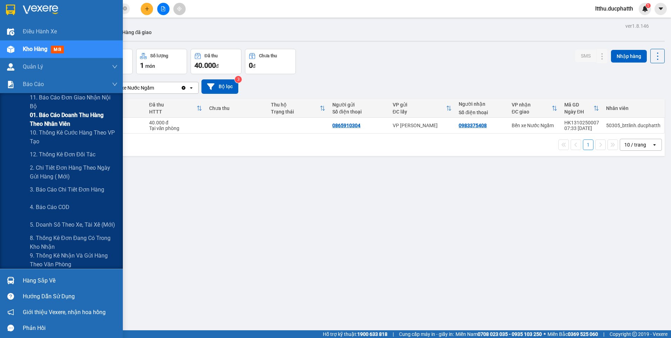
click at [64, 120] on span "01. Báo cáo doanh thu hàng theo nhân viên" at bounding box center [74, 120] width 88 height 18
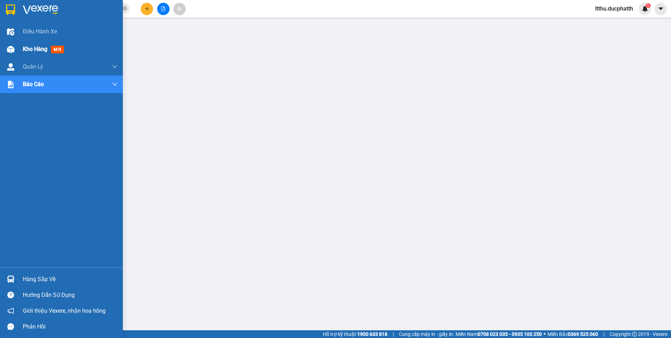
click at [21, 49] on div "Kho hàng mới" at bounding box center [61, 49] width 123 height 18
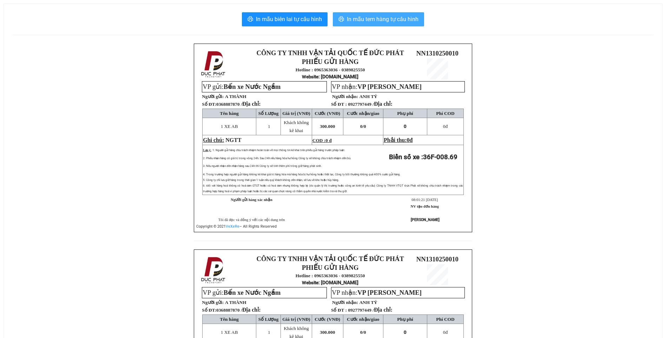
click at [387, 24] on span "In mẫu tem hàng tự cấu hình" at bounding box center [383, 19] width 72 height 9
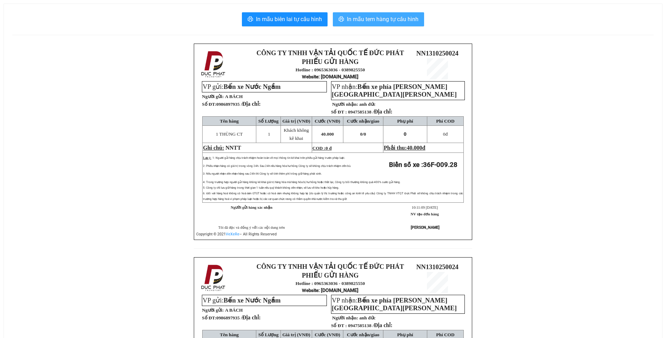
click at [380, 14] on button "In mẫu tem hàng tự cấu hình" at bounding box center [378, 19] width 91 height 14
click at [400, 15] on span "In mẫu tem hàng tự cấu hình" at bounding box center [383, 19] width 72 height 9
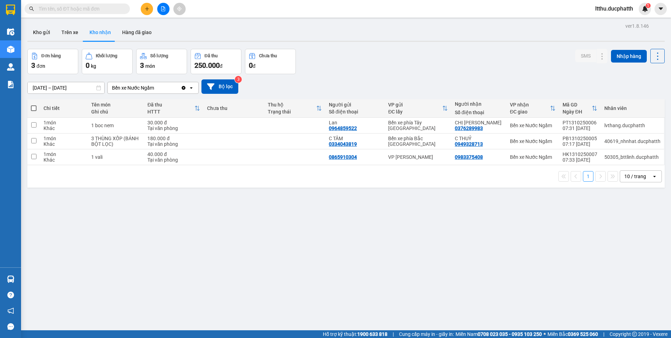
click at [55, 9] on input "text" at bounding box center [80, 9] width 83 height 8
click at [69, 11] on input "text" at bounding box center [80, 9] width 83 height 8
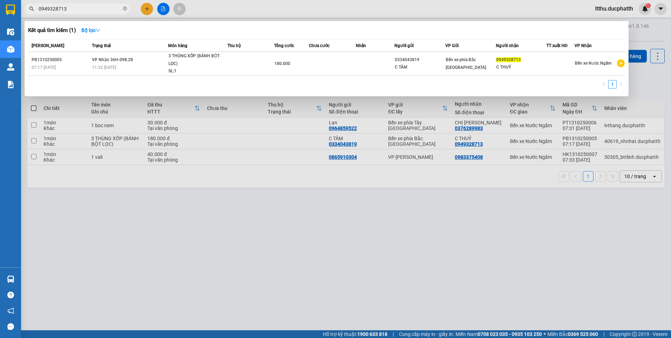
click at [239, 211] on div at bounding box center [335, 169] width 671 height 338
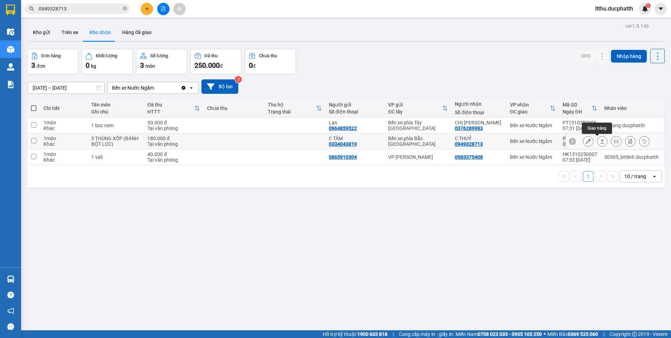
click at [600, 142] on icon at bounding box center [602, 141] width 5 height 5
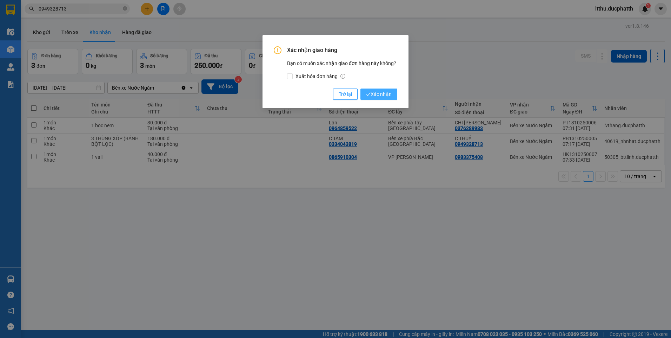
click at [374, 94] on span "Xác nhận" at bounding box center [379, 94] width 26 height 8
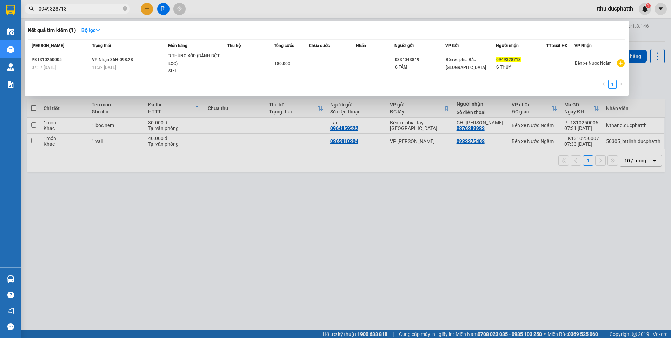
click at [80, 12] on input "0949328713" at bounding box center [80, 9] width 83 height 8
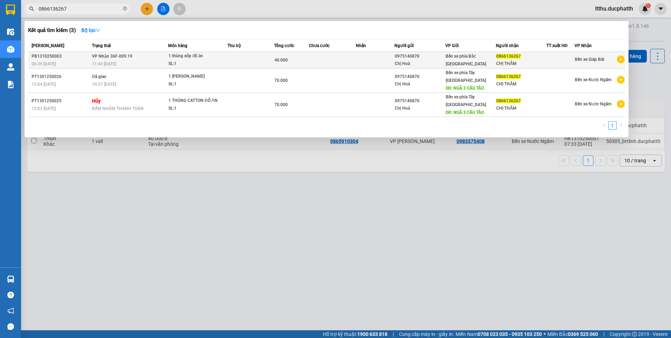
type input "0866136267"
click at [310, 59] on td at bounding box center [332, 60] width 47 height 16
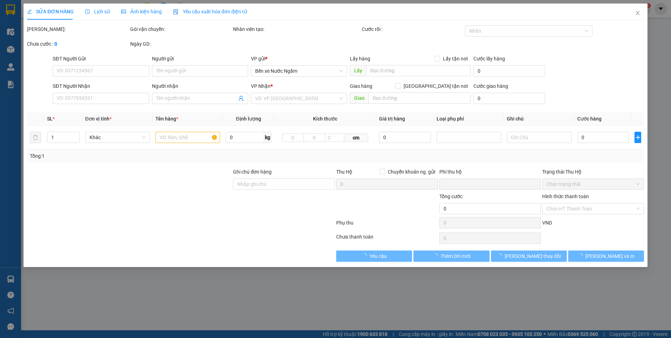
type input "0975140870"
type input "Chị Hoà"
type input "0866136267"
type input "CHỊ THẮM"
type input "CK 6H39 13/10 (VTB) LE THI HOA"
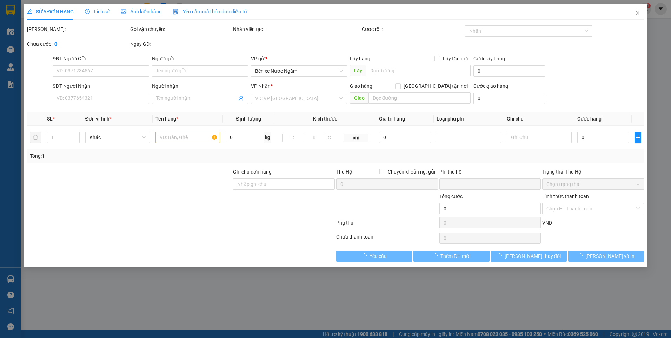
type input "0"
type input "40.000"
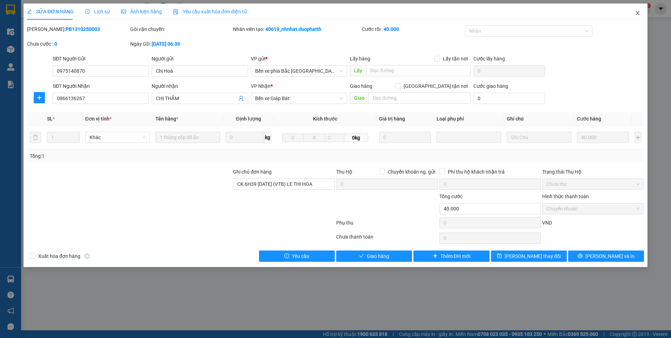
click at [636, 14] on icon "close" at bounding box center [638, 13] width 6 height 6
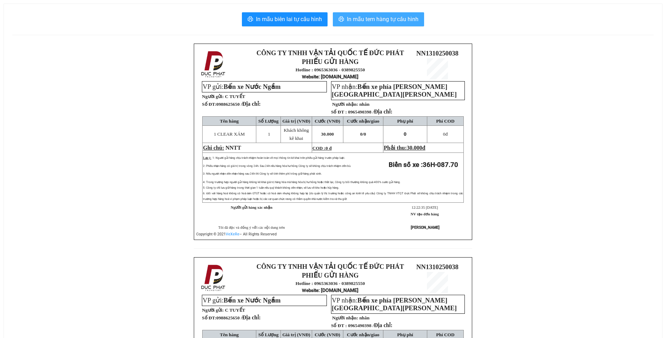
click at [383, 24] on button "In mẫu tem hàng tự cấu hình" at bounding box center [378, 19] width 91 height 14
click at [396, 21] on span "In mẫu tem hàng tự cấu hình" at bounding box center [383, 19] width 72 height 9
click at [409, 16] on span "In mẫu tem hàng tự cấu hình" at bounding box center [383, 19] width 72 height 9
click at [374, 14] on button "In mẫu tem hàng tự cấu hình" at bounding box center [378, 19] width 91 height 14
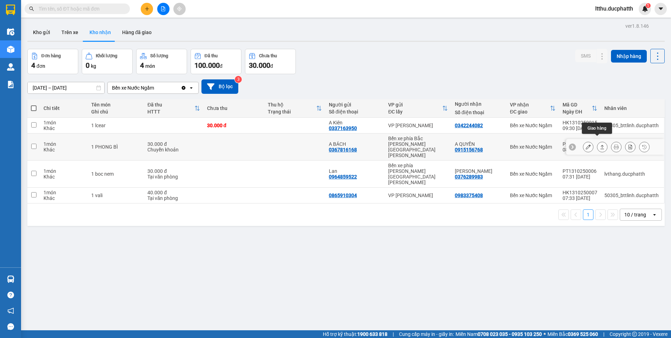
click at [601, 145] on icon at bounding box center [603, 147] width 4 height 4
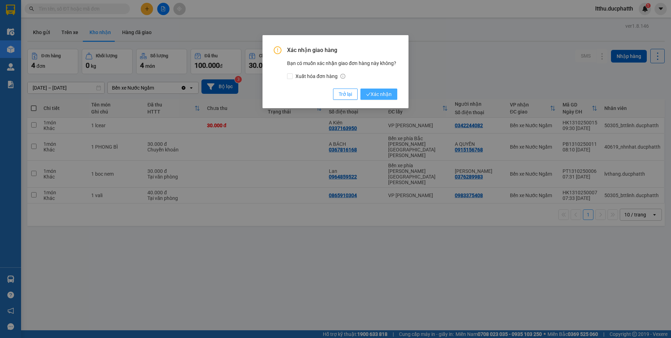
click at [375, 95] on span "Xác nhận" at bounding box center [379, 94] width 26 height 8
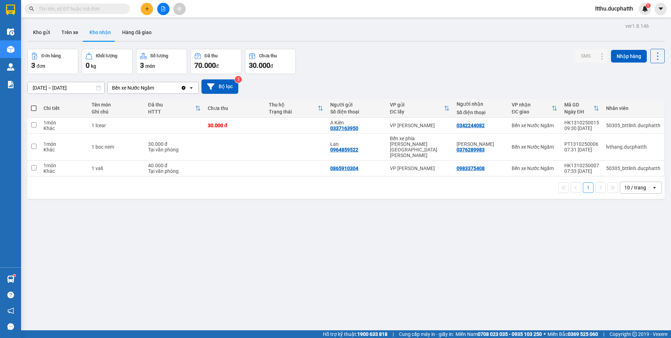
click at [79, 11] on input "text" at bounding box center [80, 9] width 83 height 8
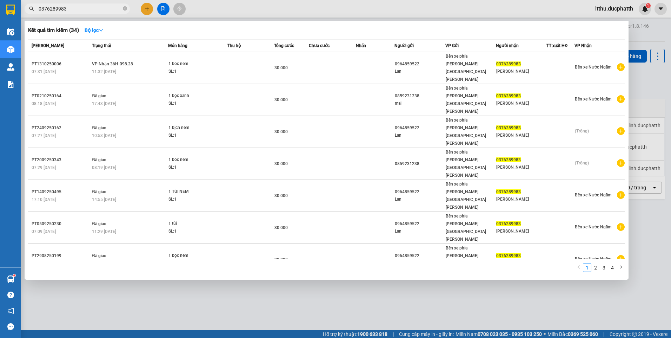
type input "0376289983"
click at [190, 297] on div at bounding box center [335, 169] width 671 height 338
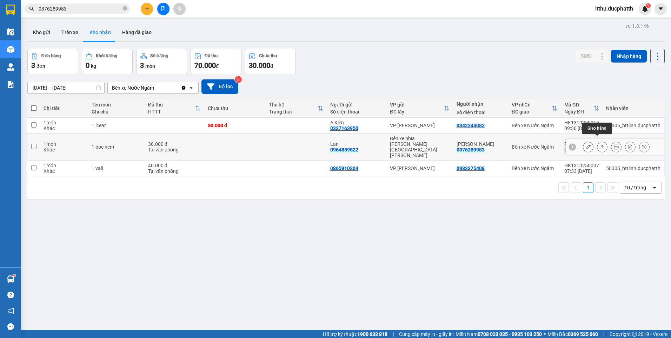
click at [600, 144] on icon at bounding box center [602, 146] width 5 height 5
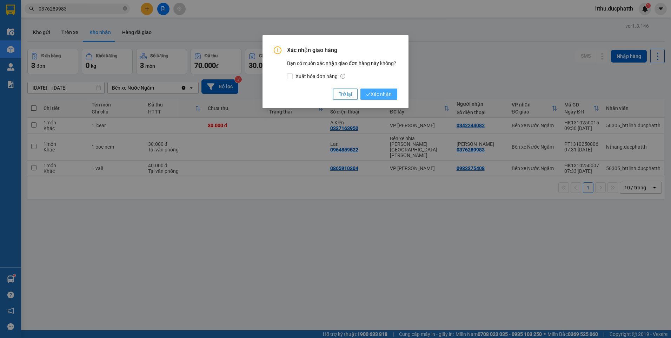
click at [385, 96] on span "Xác nhận" at bounding box center [379, 94] width 26 height 8
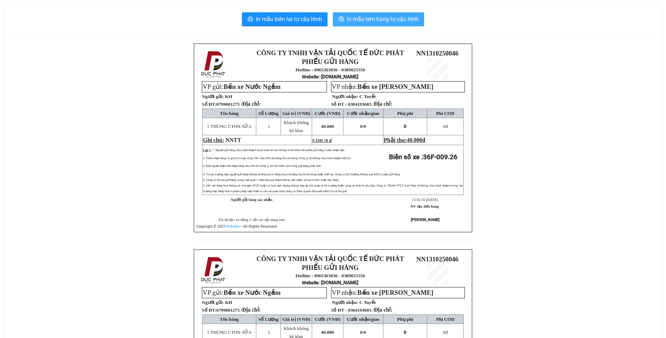
click at [379, 20] on span "In mẫu tem hàng tự cấu hình" at bounding box center [383, 19] width 72 height 9
